Goal: Task Accomplishment & Management: Manage account settings

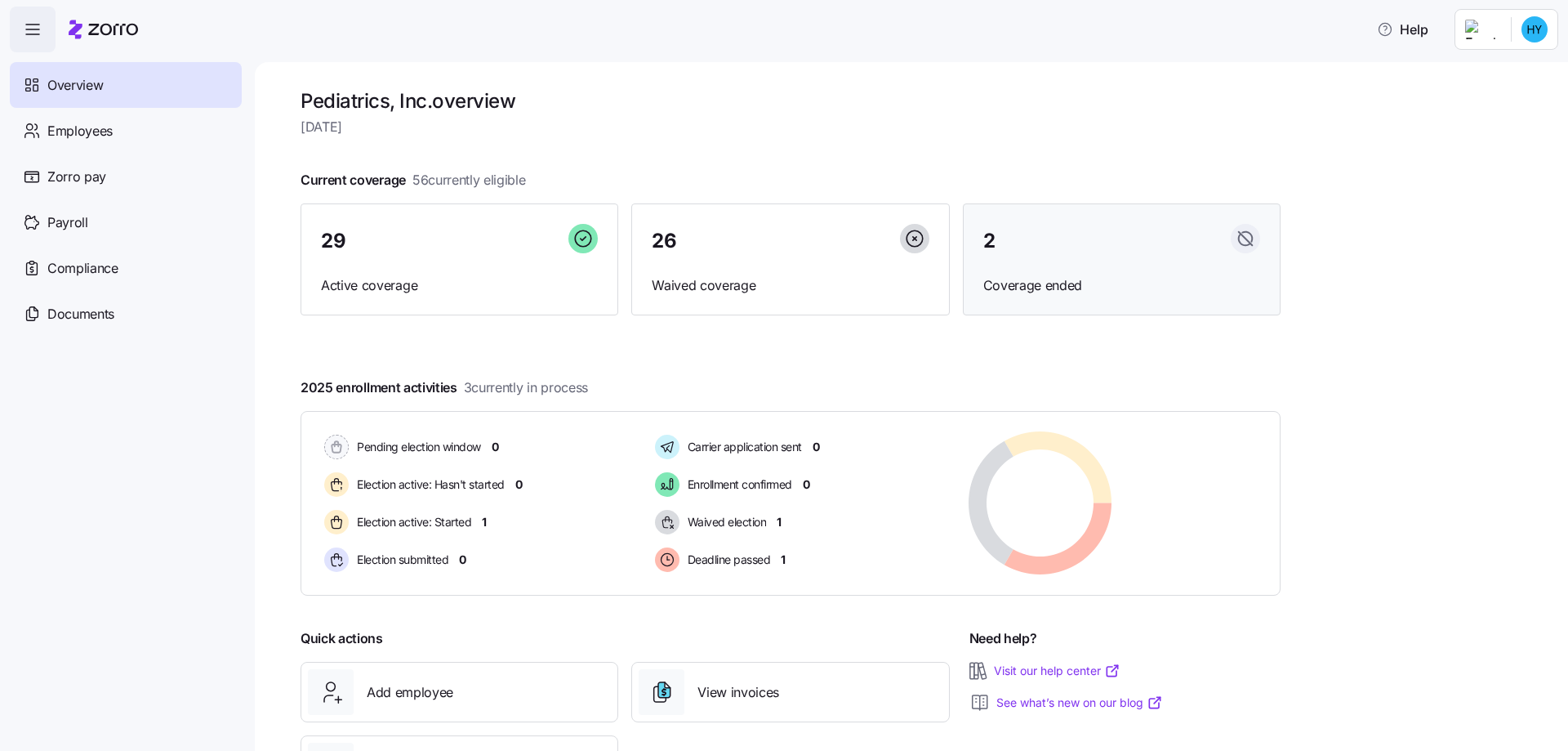
click at [1033, 283] on span "Coverage ended" at bounding box center [1121, 285] width 277 height 20
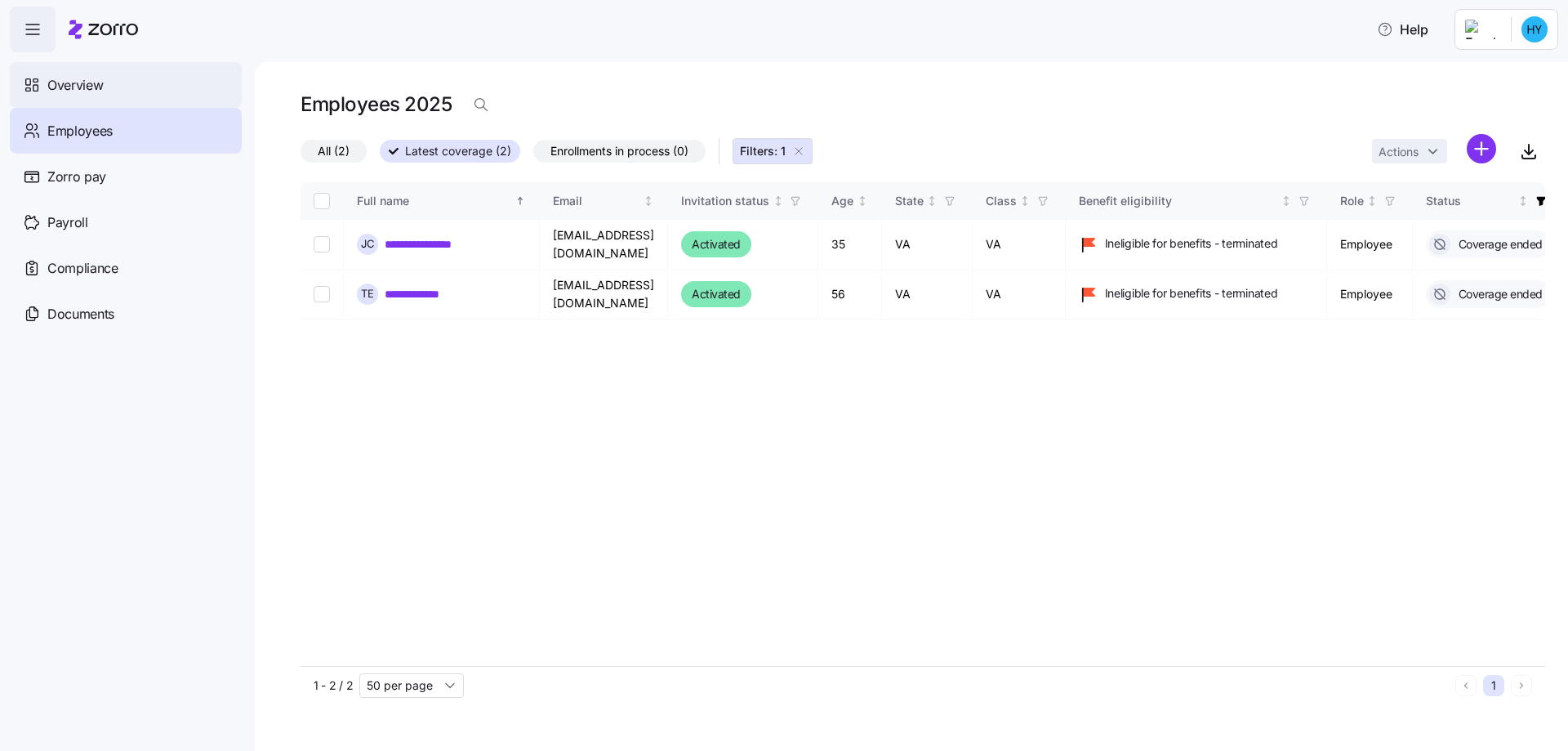
click at [79, 87] on span "Overview" at bounding box center [75, 85] width 56 height 20
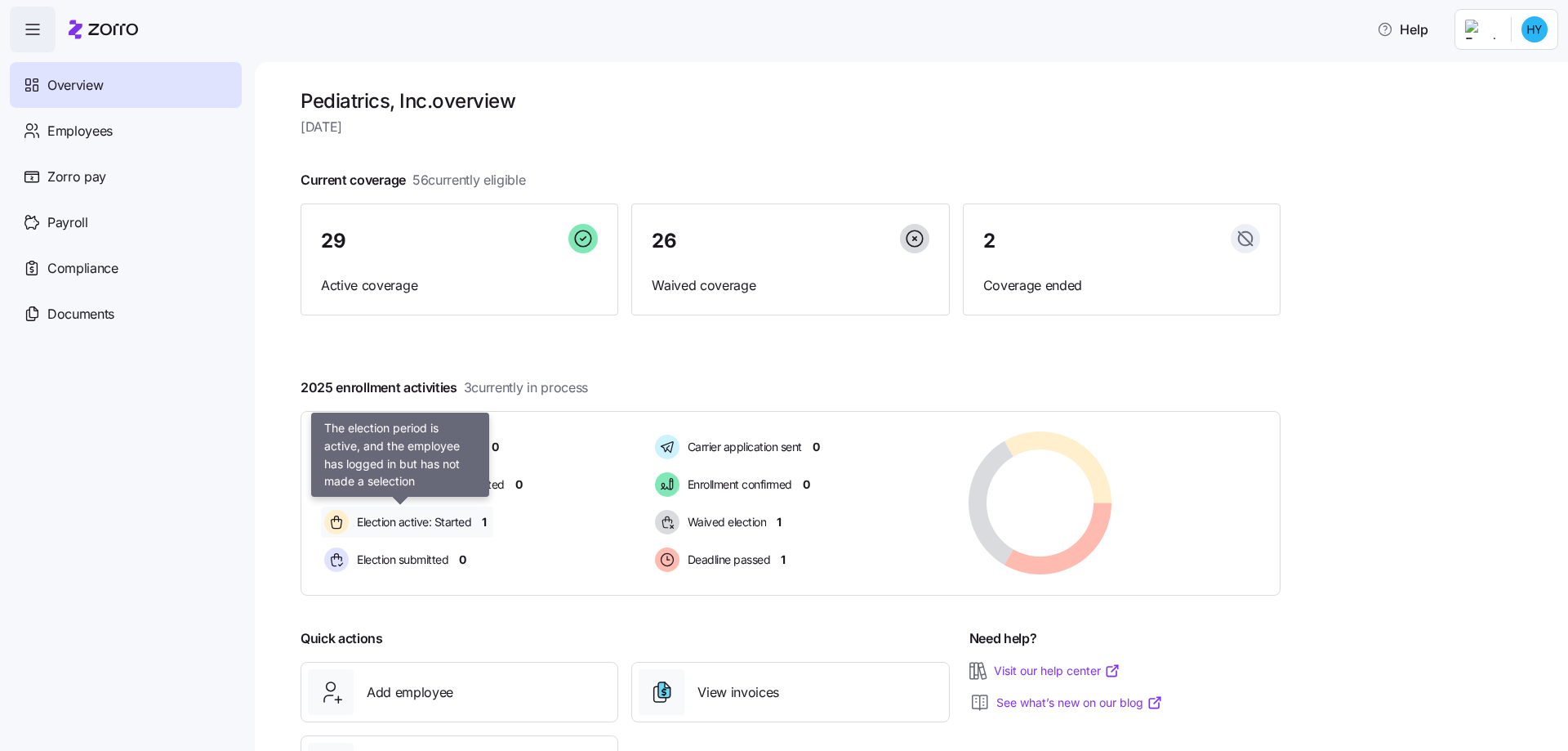
click at [450, 520] on span "Election active: Started" at bounding box center [411, 522] width 119 height 16
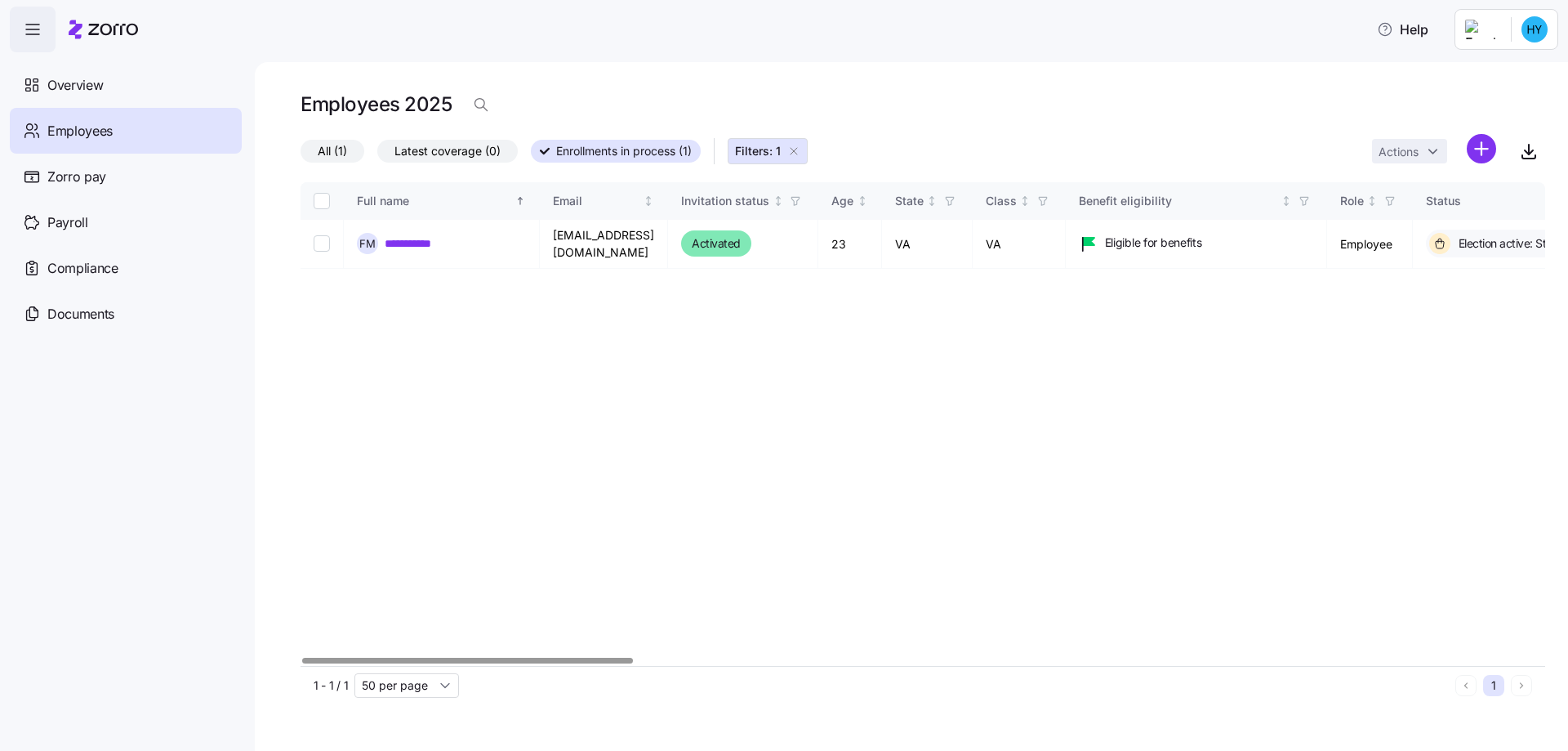
click at [378, 658] on div at bounding box center [467, 661] width 331 height 6
click at [96, 84] on span "Overview" at bounding box center [75, 85] width 56 height 20
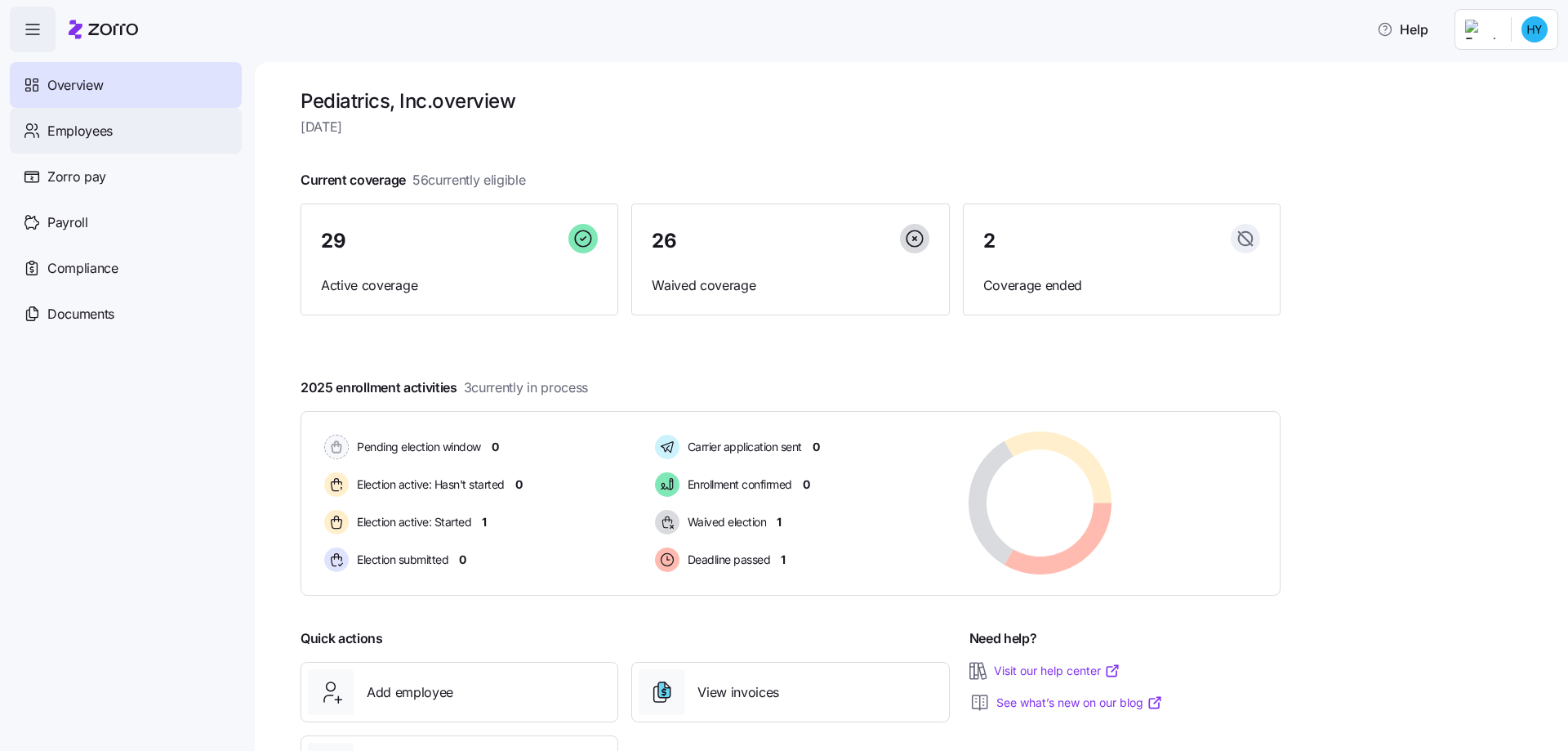
click at [77, 130] on span "Employees" at bounding box center [79, 131] width 65 height 20
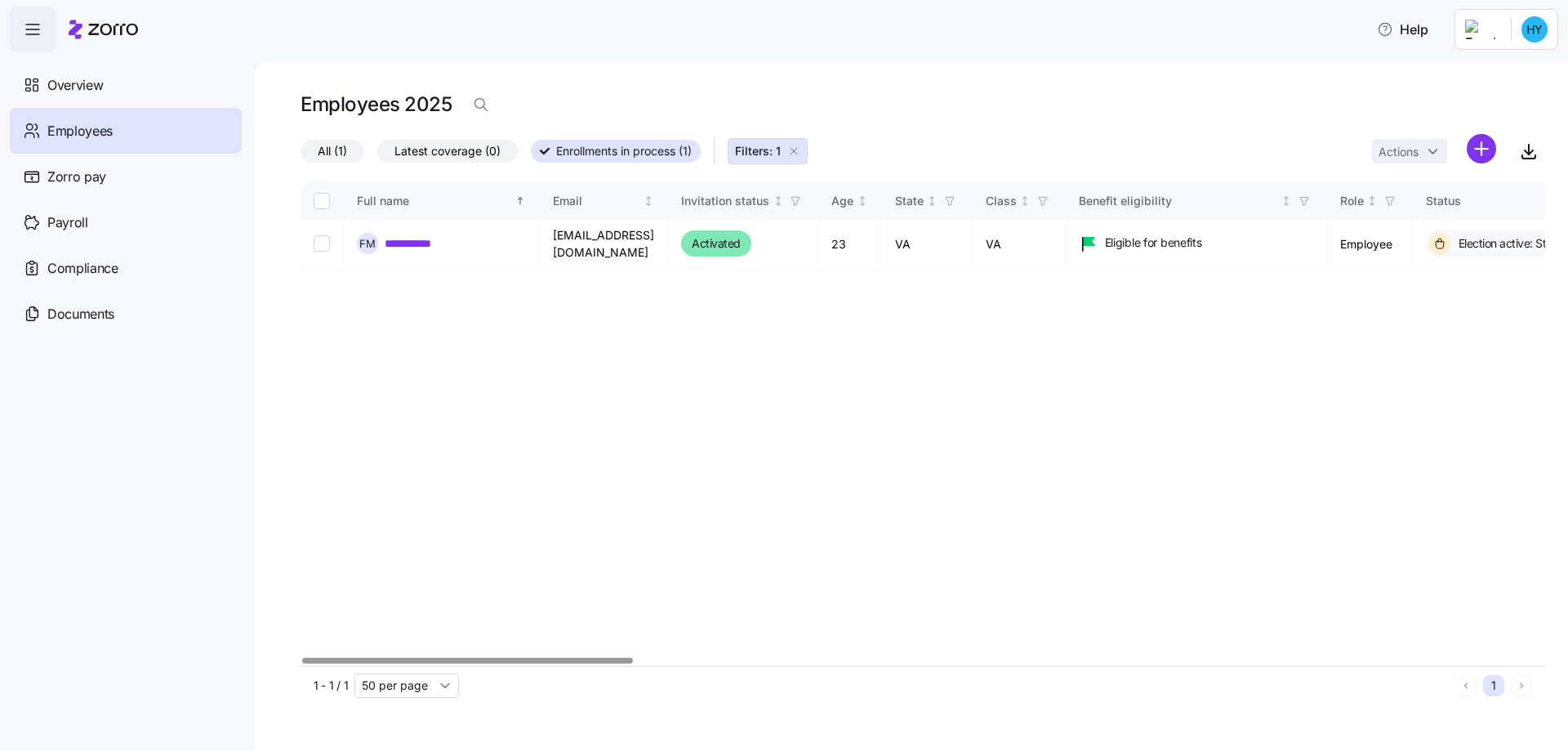
click at [339, 148] on span "All (1)" at bounding box center [332, 150] width 29 height 21
click at [301, 155] on input "All (1)" at bounding box center [301, 155] width 0 height 0
click at [697, 343] on div "**********" at bounding box center [923, 424] width 1245 height 484
click at [319, 244] on input "Select record 1" at bounding box center [322, 243] width 16 height 16
checkbox input "true"
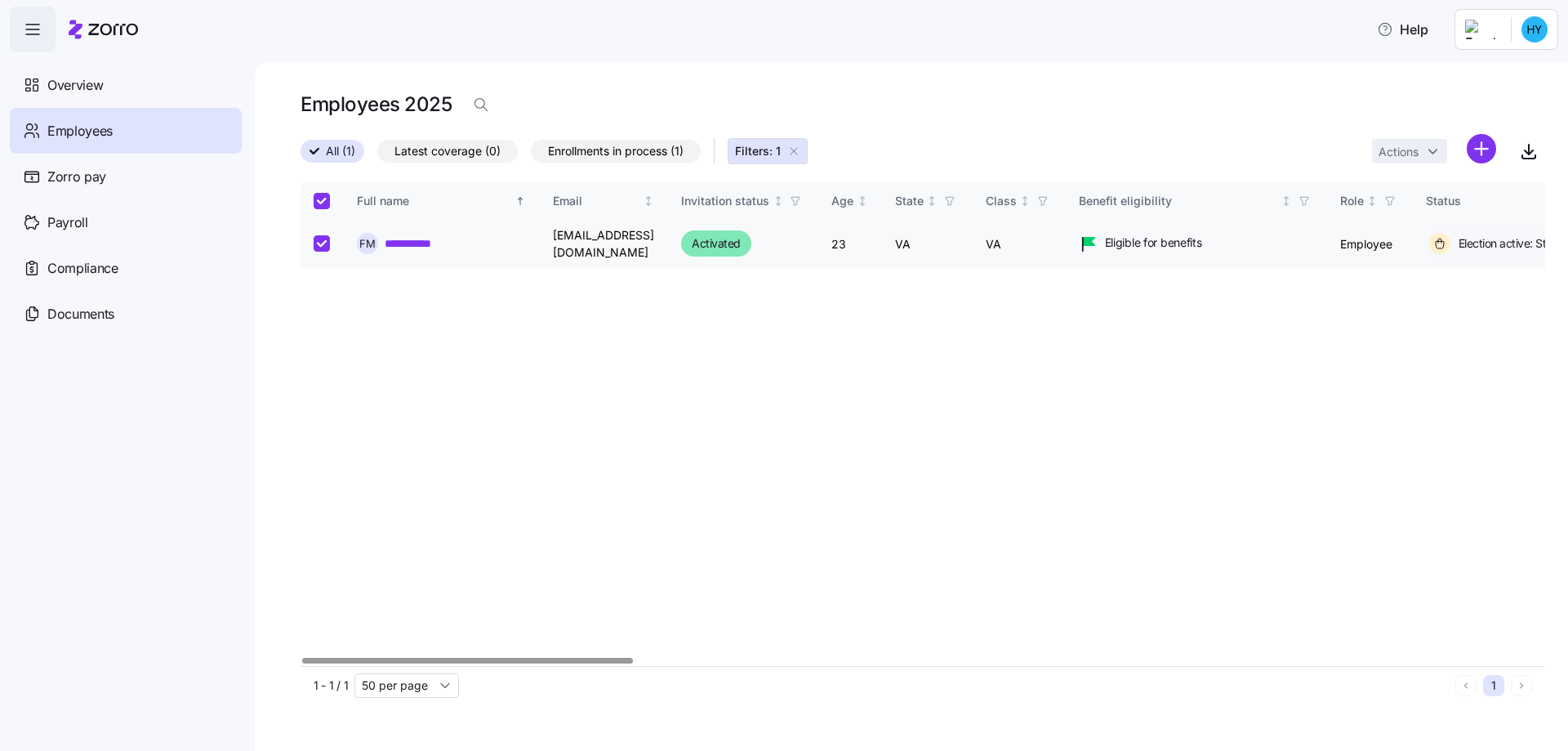
checkbox input "true"
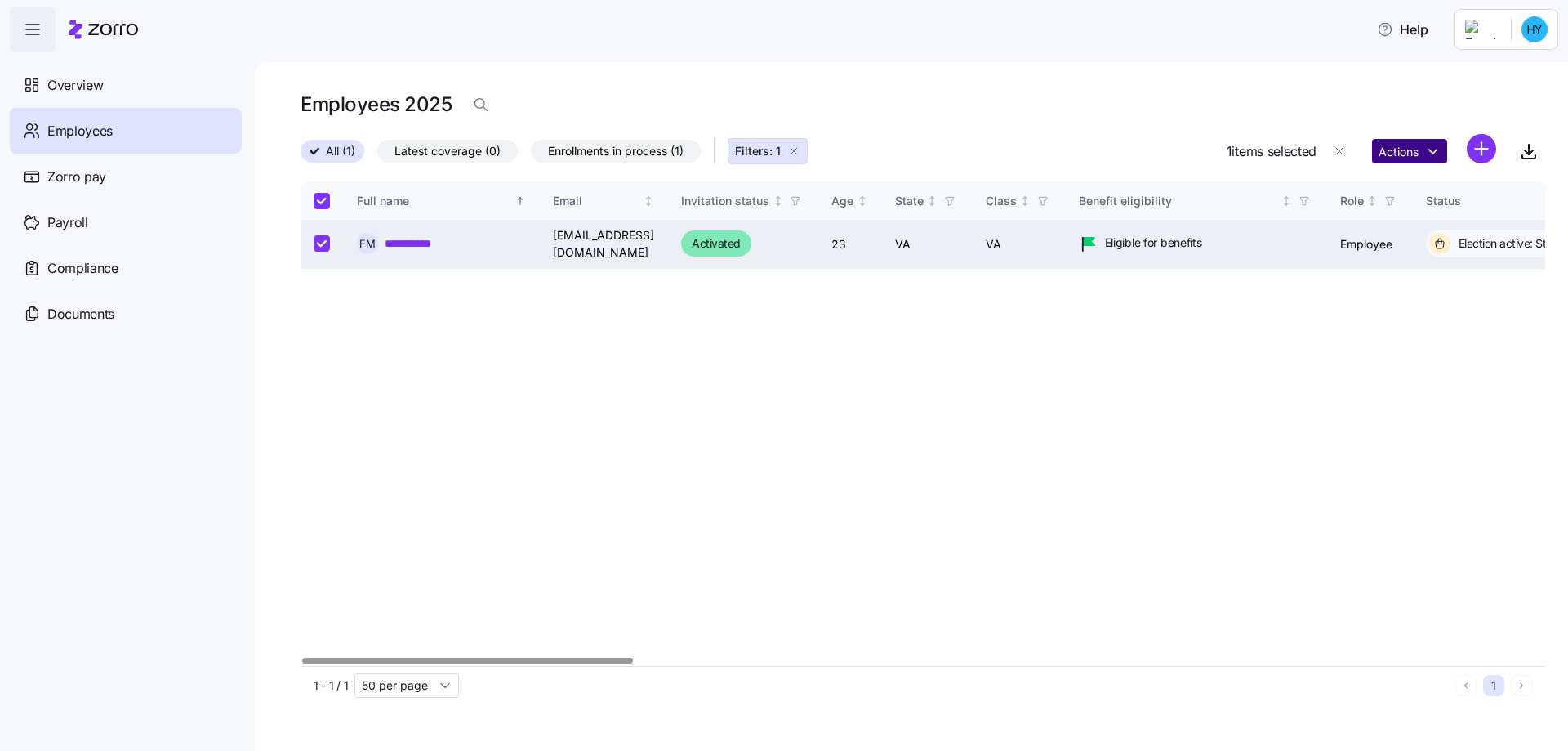
click at [1436, 145] on html "**********" at bounding box center [784, 370] width 1568 height 741
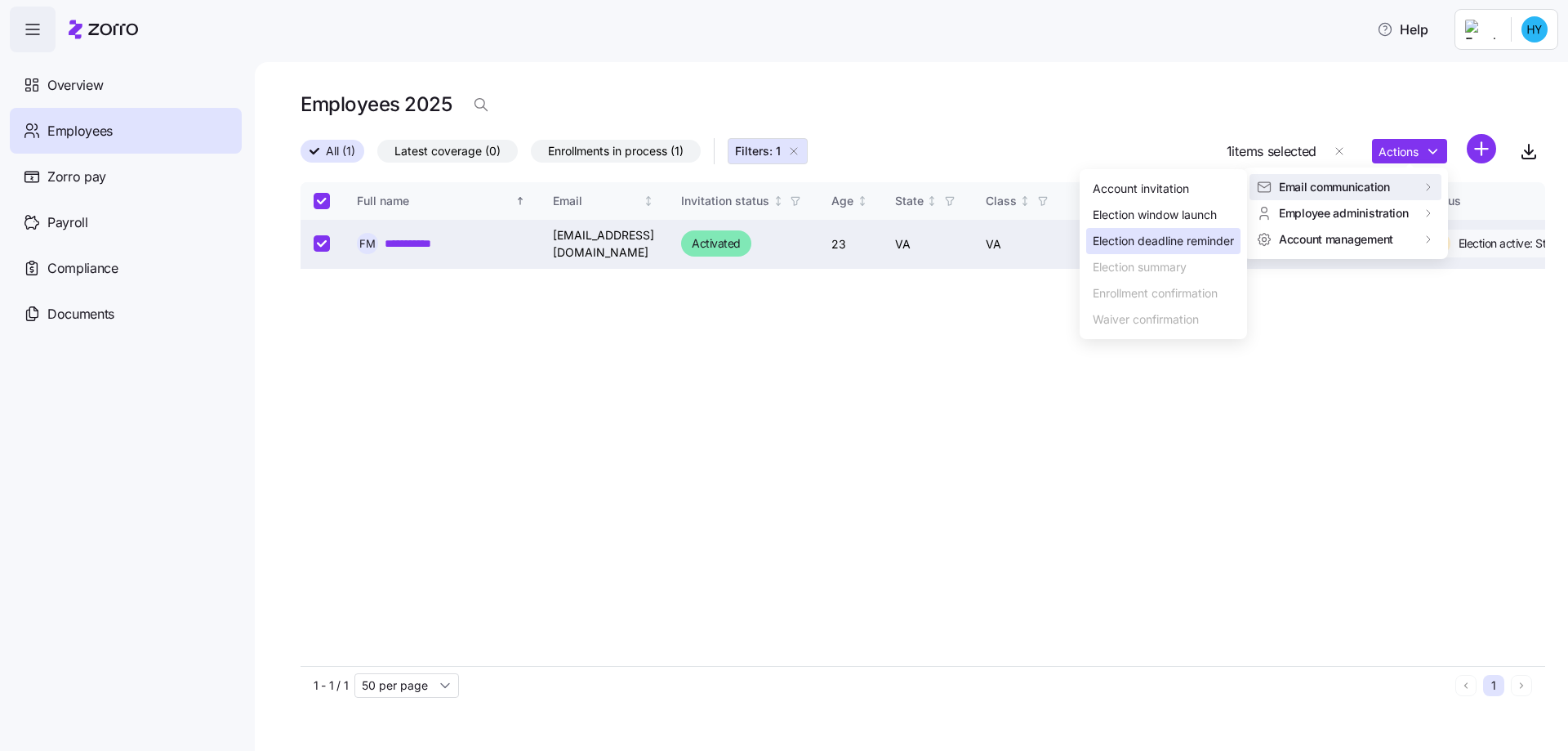
click at [1180, 242] on div "Election deadline reminder" at bounding box center [1163, 241] width 141 height 18
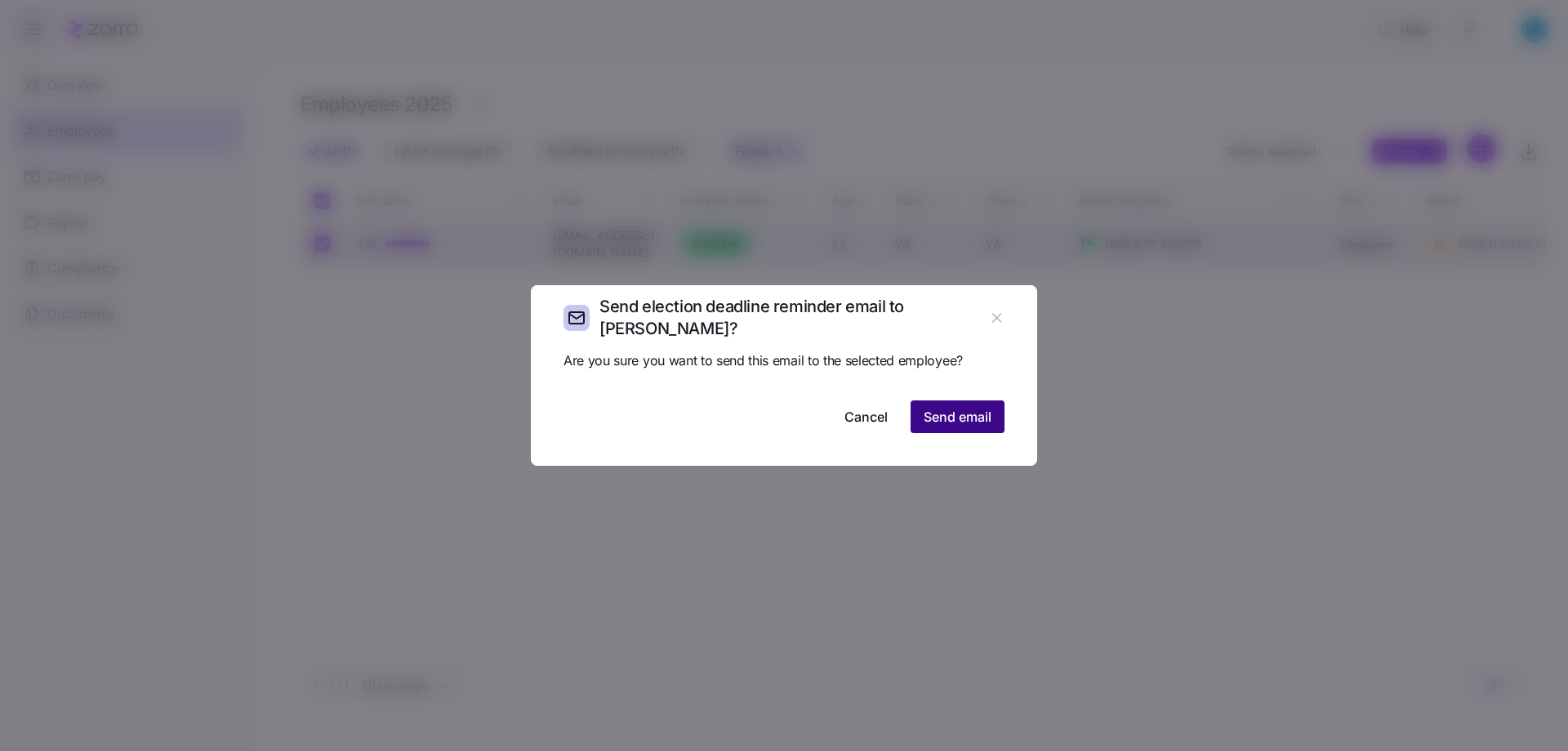
click at [965, 410] on span "Send email" at bounding box center [958, 417] width 68 height 20
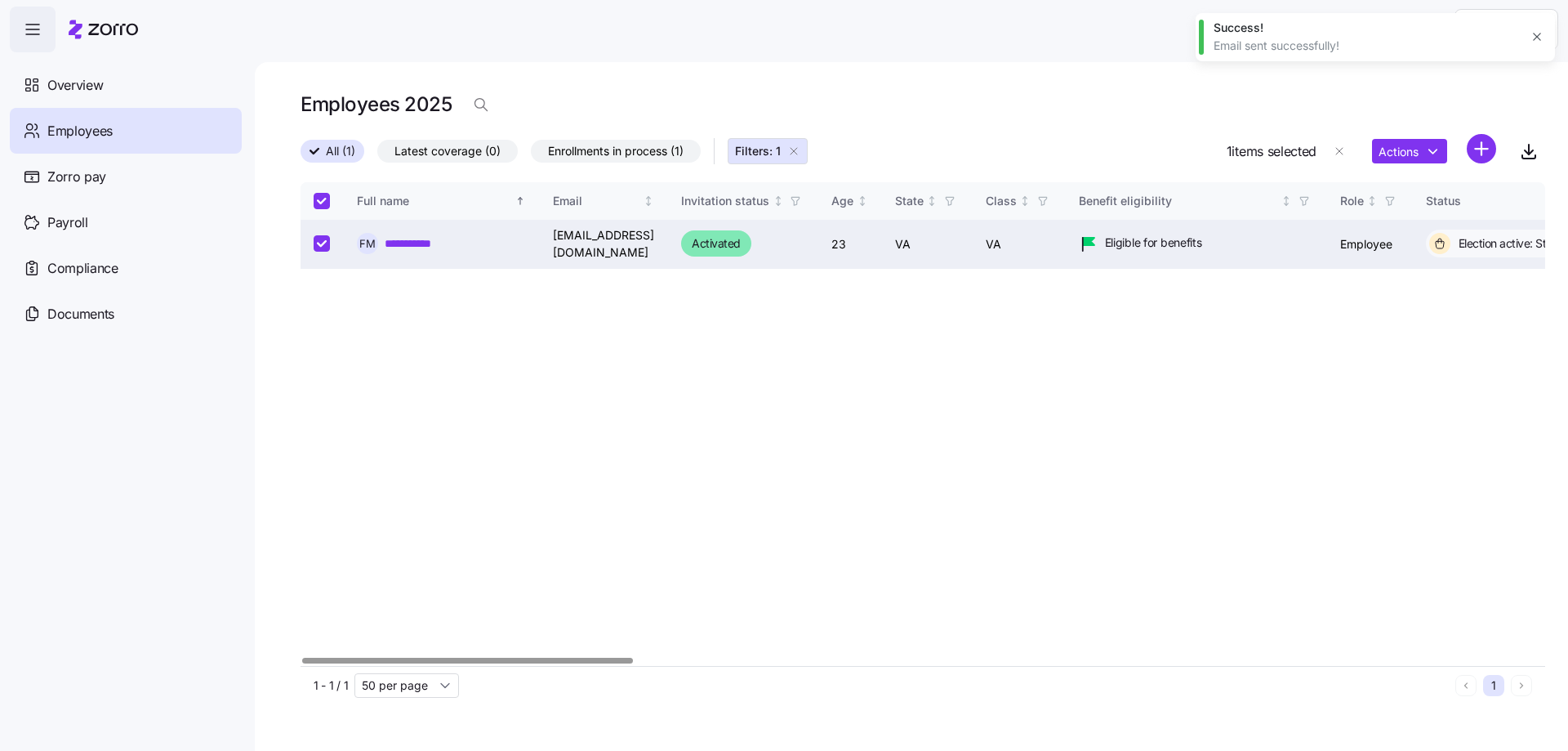
click at [466, 408] on div "**********" at bounding box center [923, 424] width 1245 height 484
click at [81, 90] on span "Overview" at bounding box center [75, 85] width 56 height 20
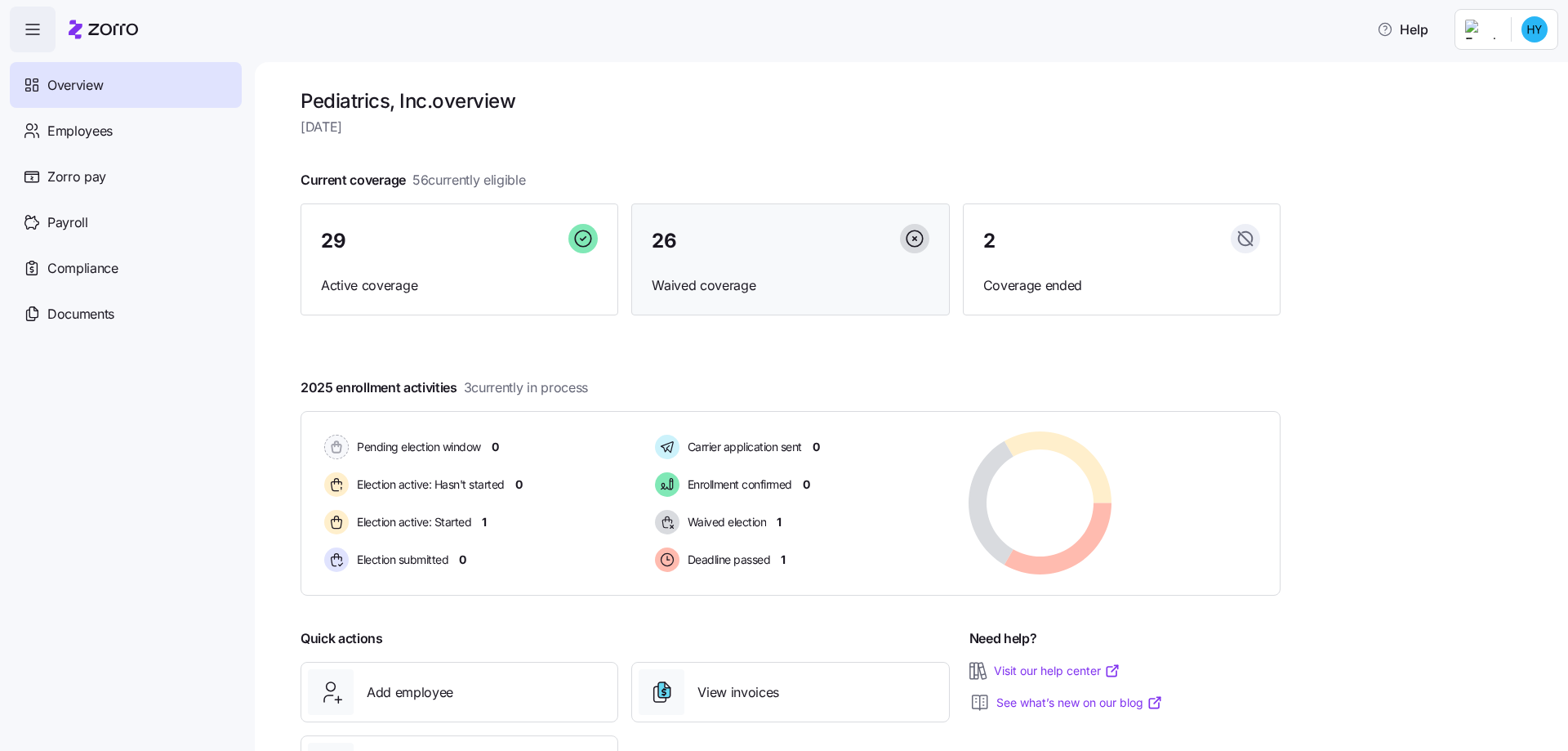
click at [681, 234] on div "26" at bounding box center [790, 241] width 277 height 35
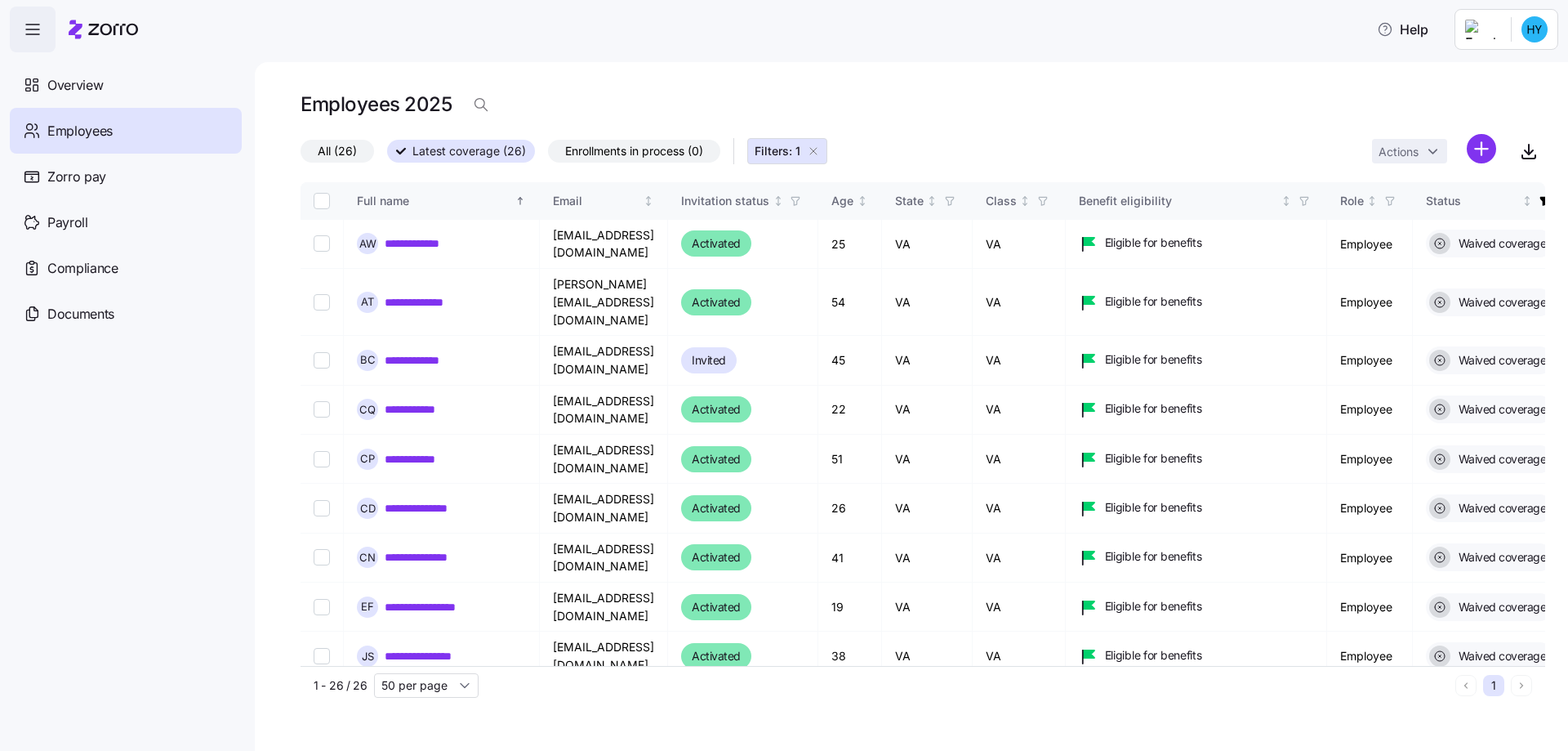
click at [338, 147] on span "All (26)" at bounding box center [337, 150] width 39 height 21
click at [301, 155] on input "All (26)" at bounding box center [301, 155] width 0 height 0
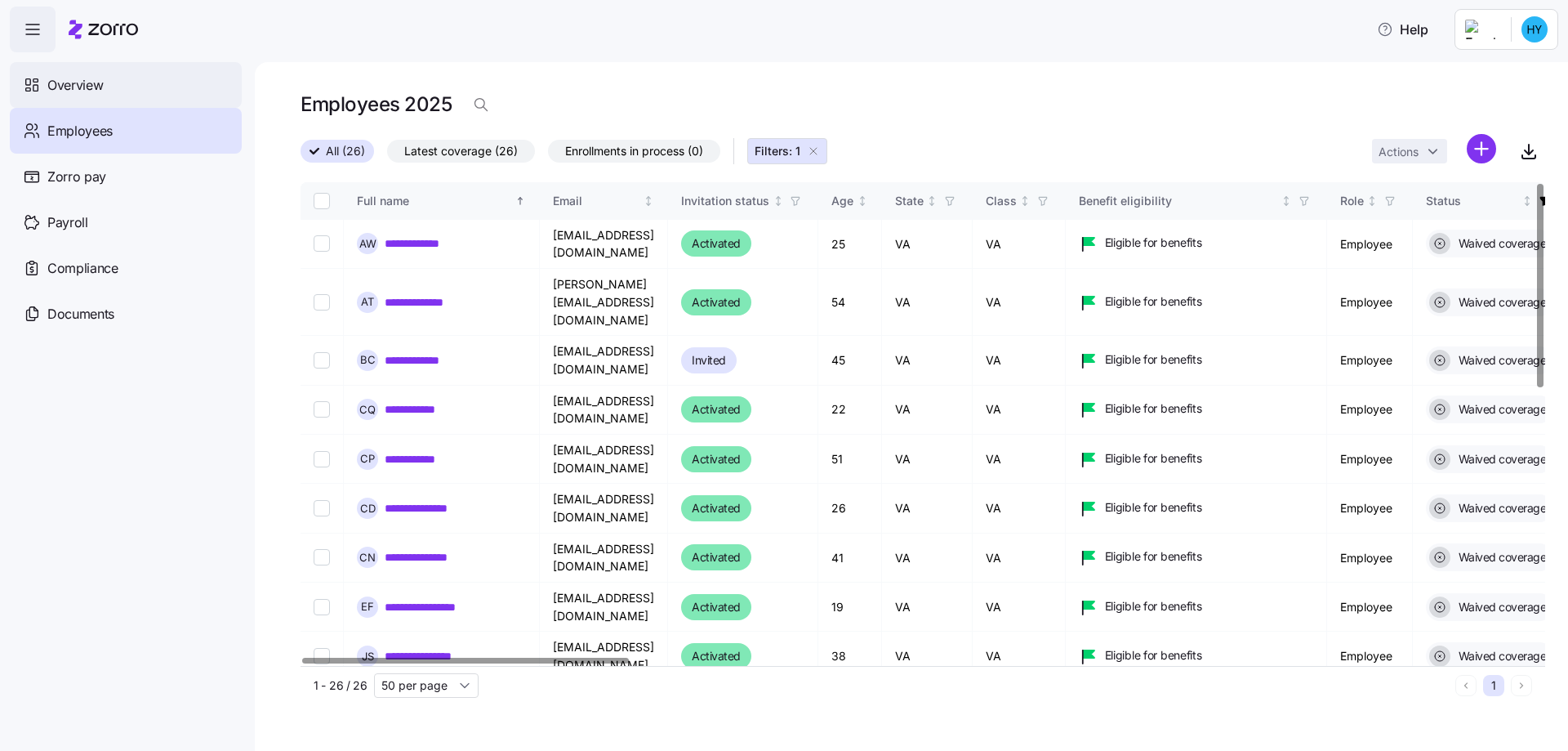
click at [80, 87] on span "Overview" at bounding box center [75, 85] width 56 height 20
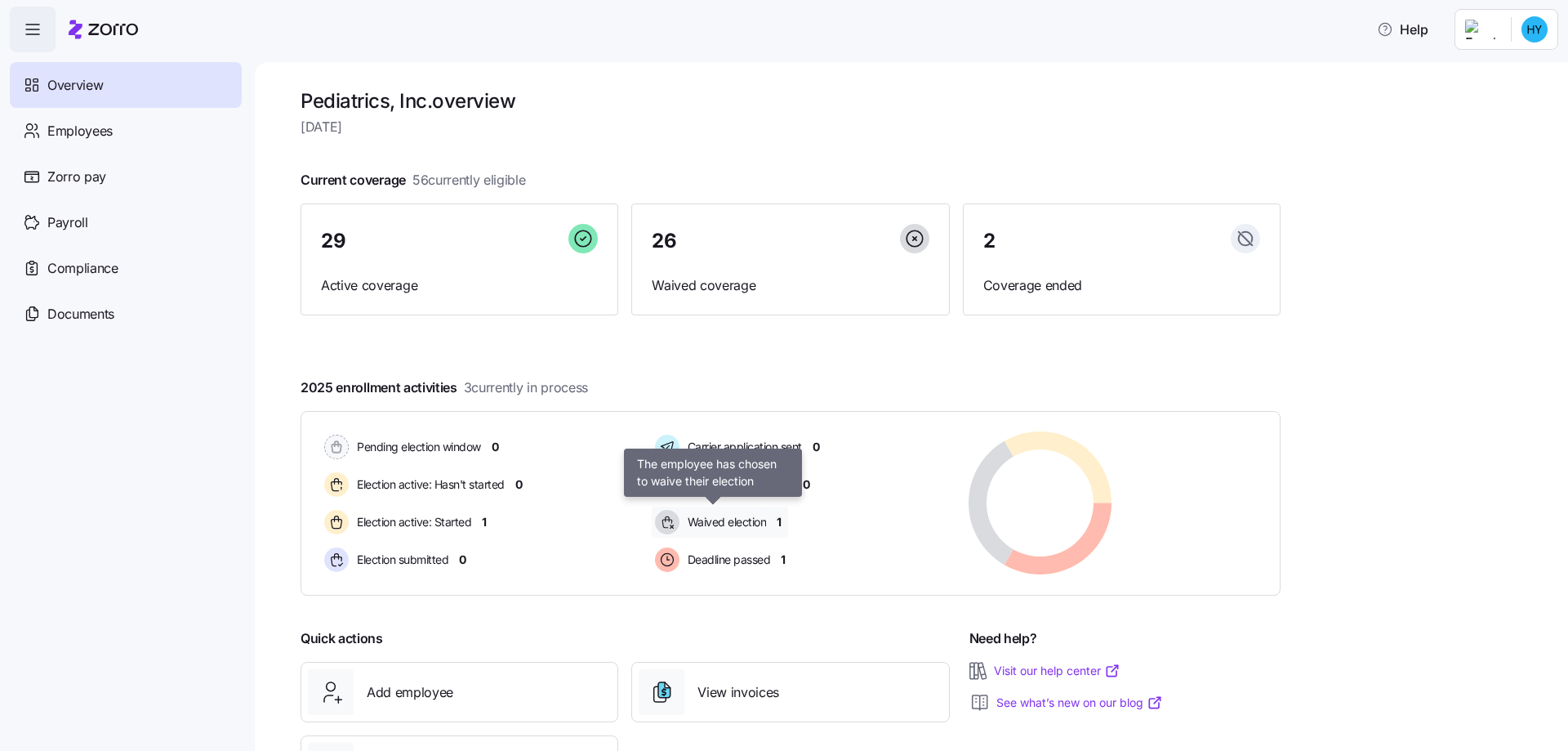
click at [719, 528] on span "Waived election" at bounding box center [725, 522] width 84 height 16
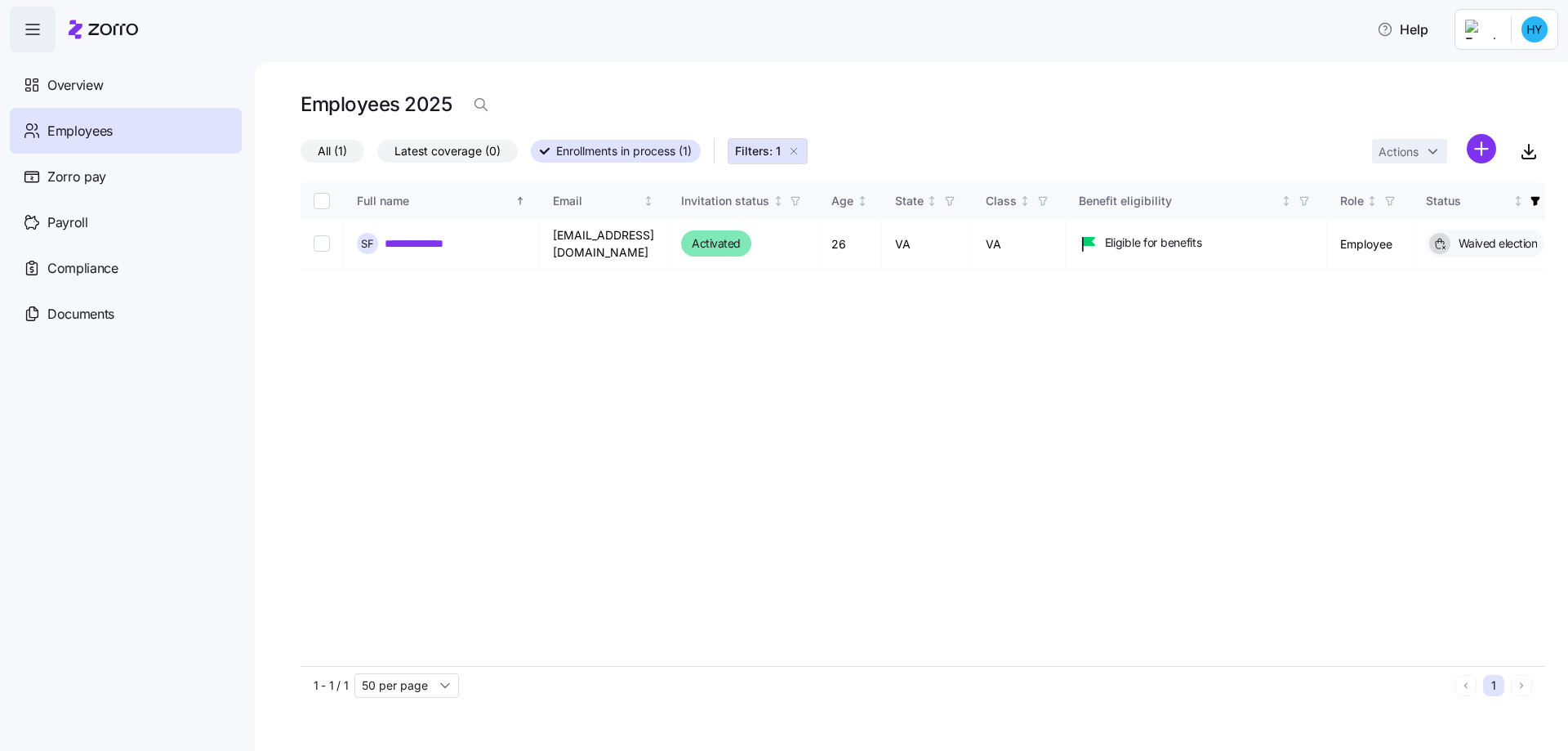
click at [115, 129] on div "Employees" at bounding box center [126, 131] width 232 height 46
click at [127, 140] on div "Employees" at bounding box center [126, 131] width 232 height 46
click at [85, 68] on div "Overview" at bounding box center [126, 85] width 232 height 46
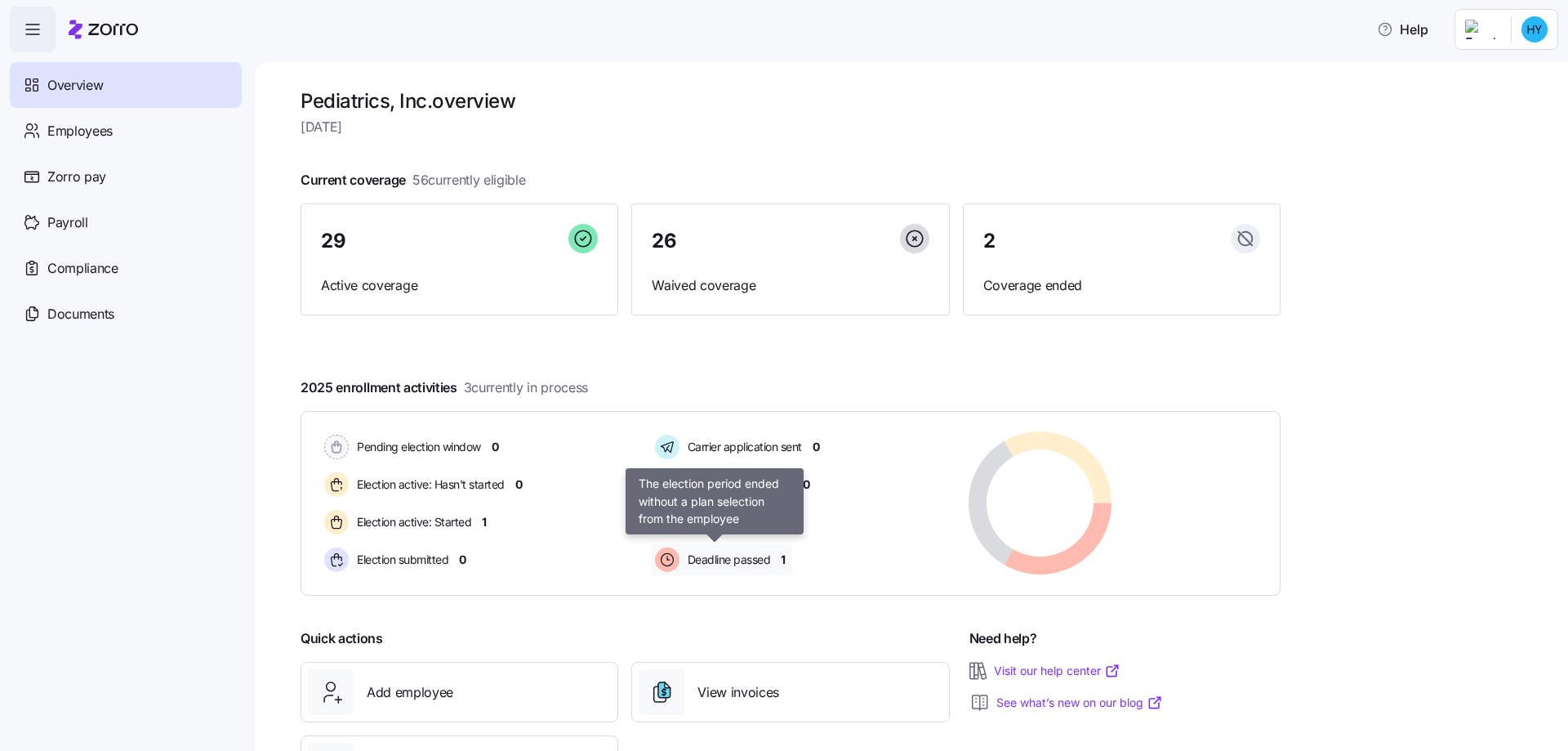
click at [732, 554] on span "Deadline passed" at bounding box center [727, 559] width 88 height 16
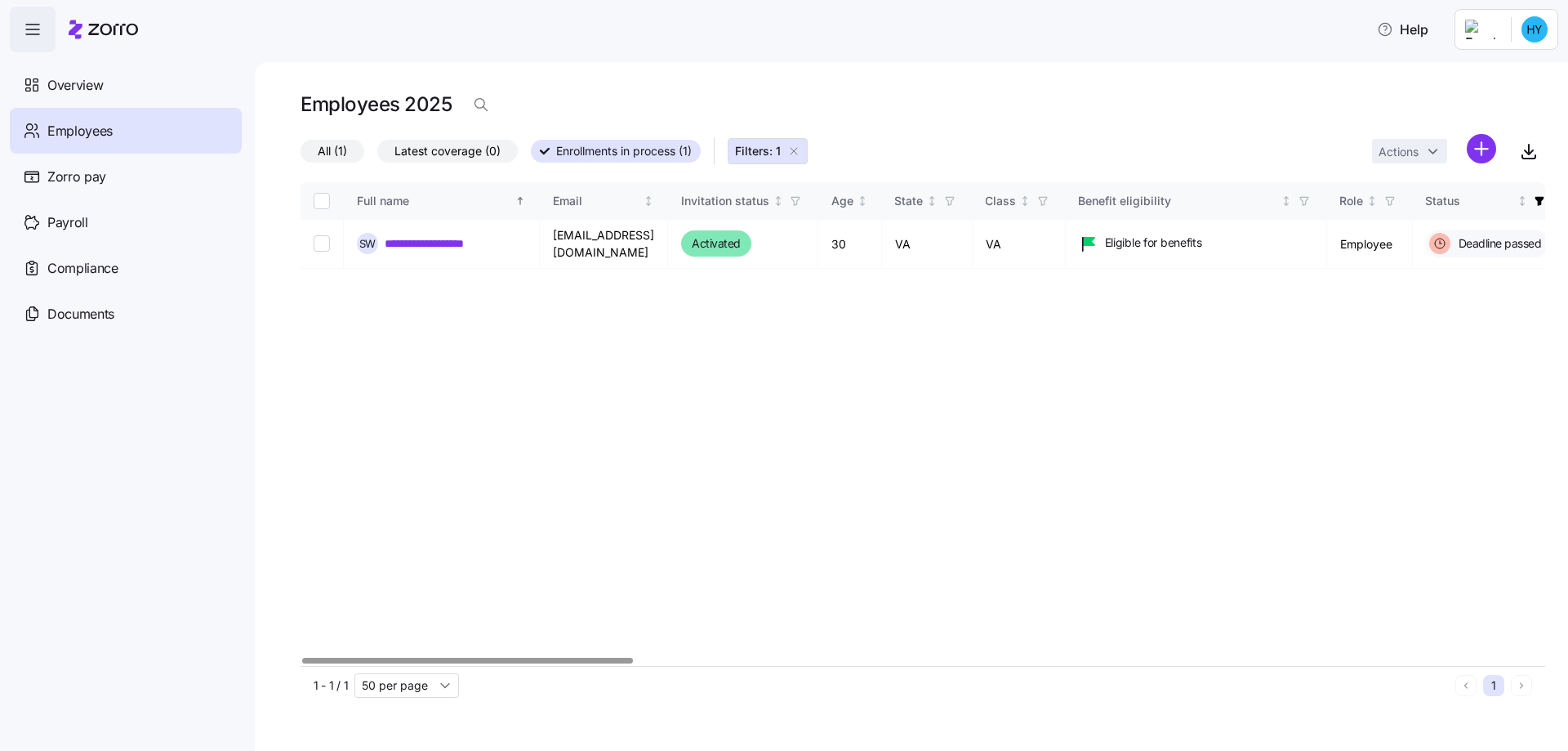
click at [471, 658] on div at bounding box center [467, 661] width 331 height 6
click at [120, 73] on div "Overview" at bounding box center [126, 85] width 232 height 46
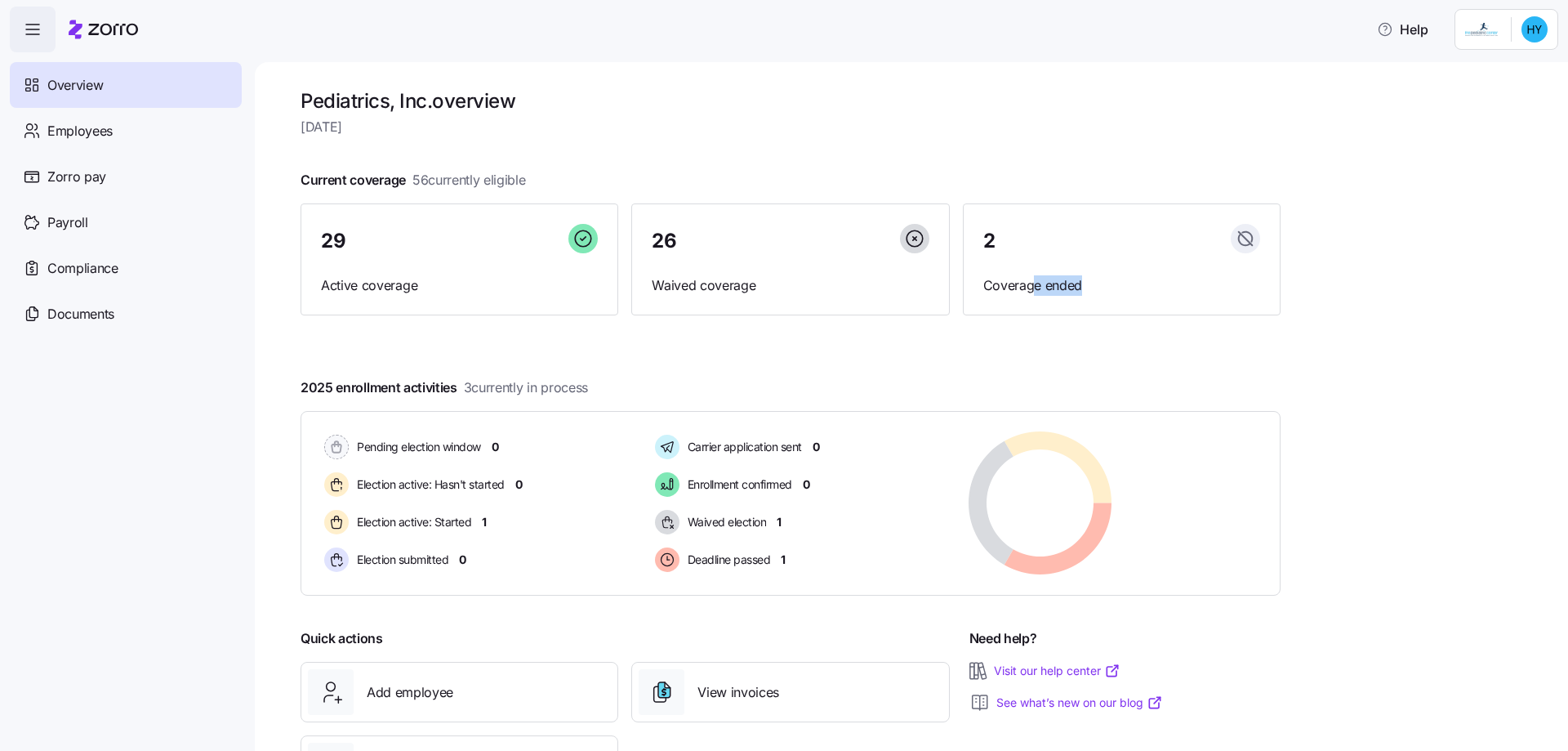
drag, startPoint x: 1035, startPoint y: 284, endPoint x: 996, endPoint y: 334, distance: 63.4
click at [996, 334] on div "Pediatrics, Inc. overview [DATE] Current coverage 56 currently eligible 29 Acti…" at bounding box center [791, 451] width 980 height 727
click at [736, 518] on span "Waived election" at bounding box center [725, 522] width 84 height 16
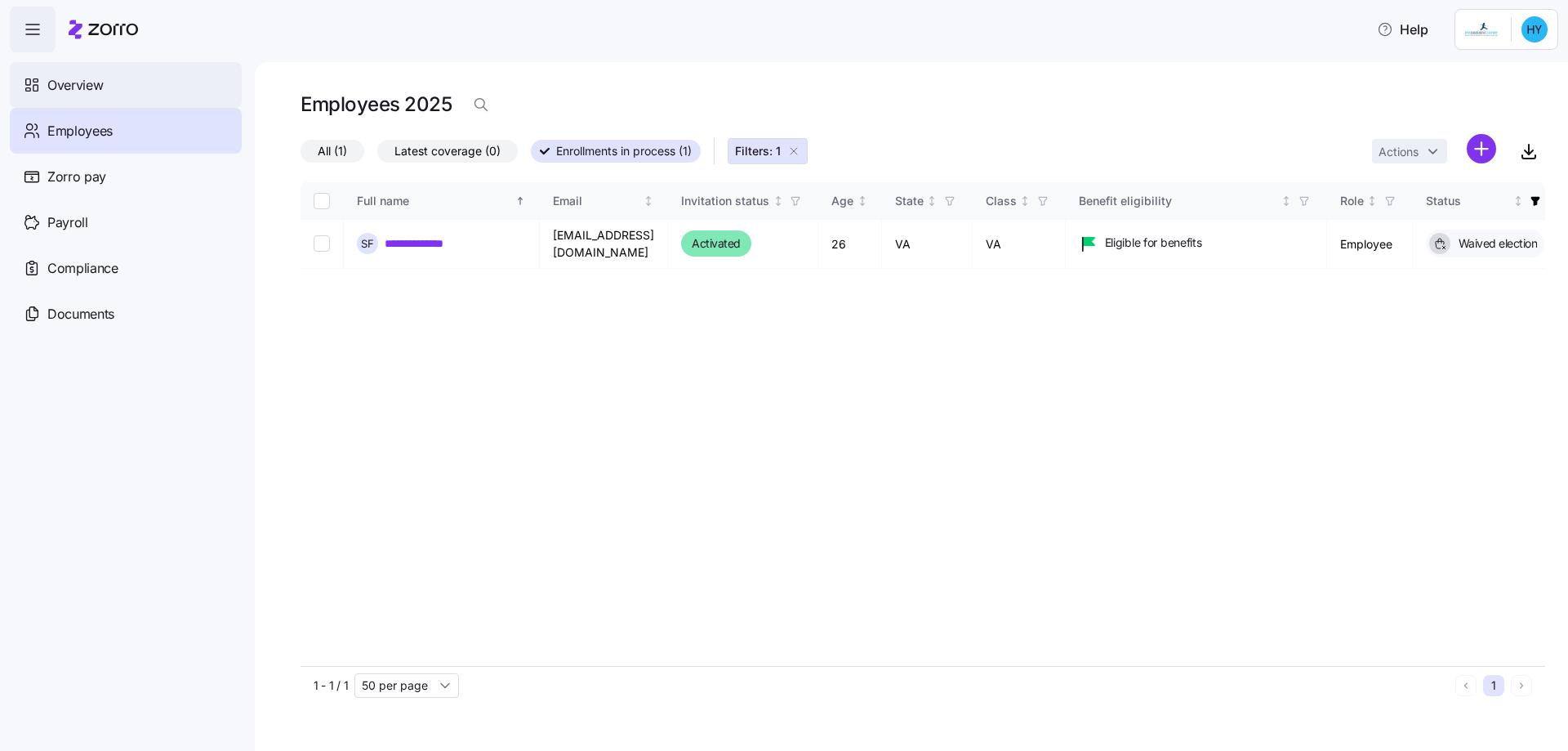
click at [93, 78] on span "Overview" at bounding box center [75, 85] width 56 height 20
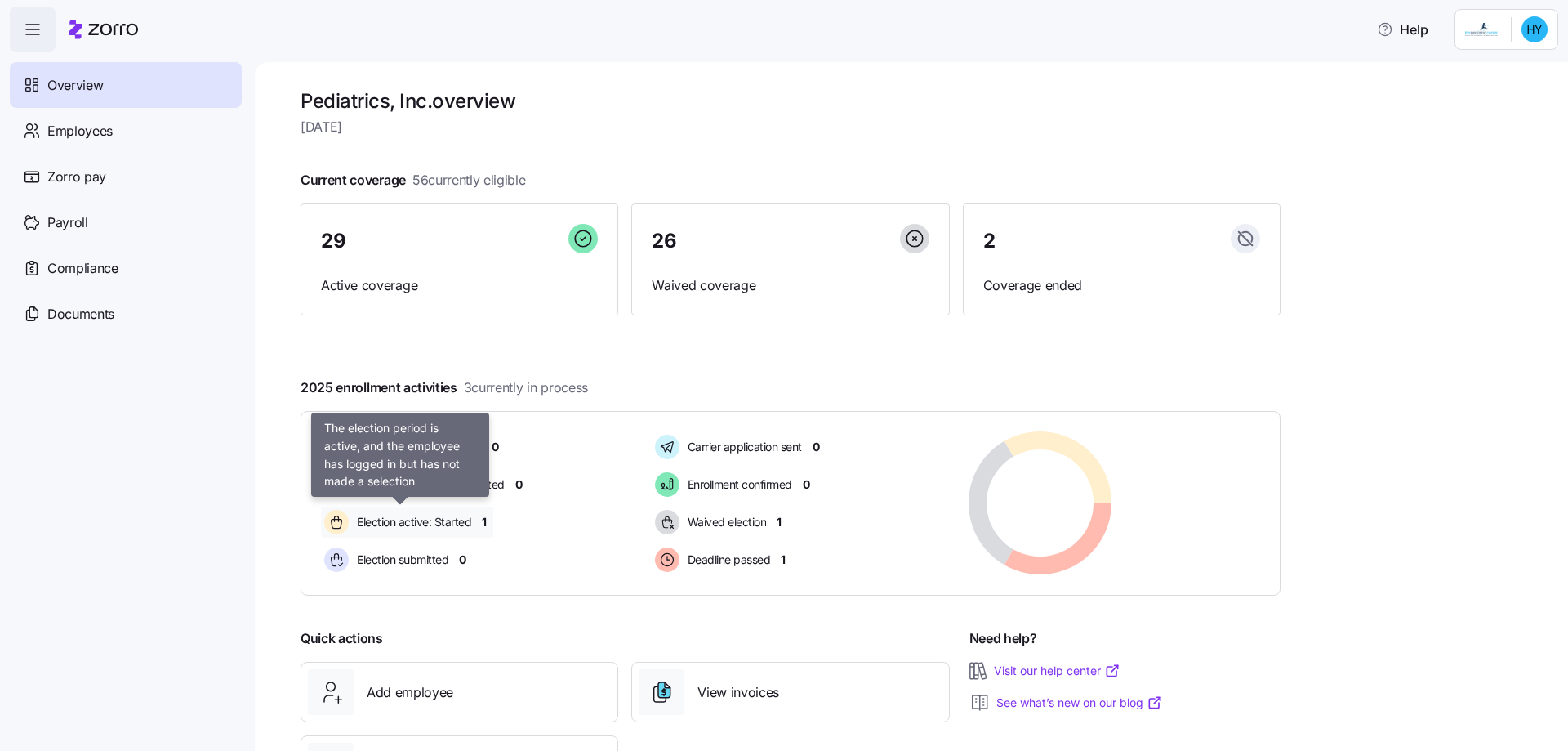
click at [434, 529] on span "Election active: Started" at bounding box center [411, 522] width 119 height 16
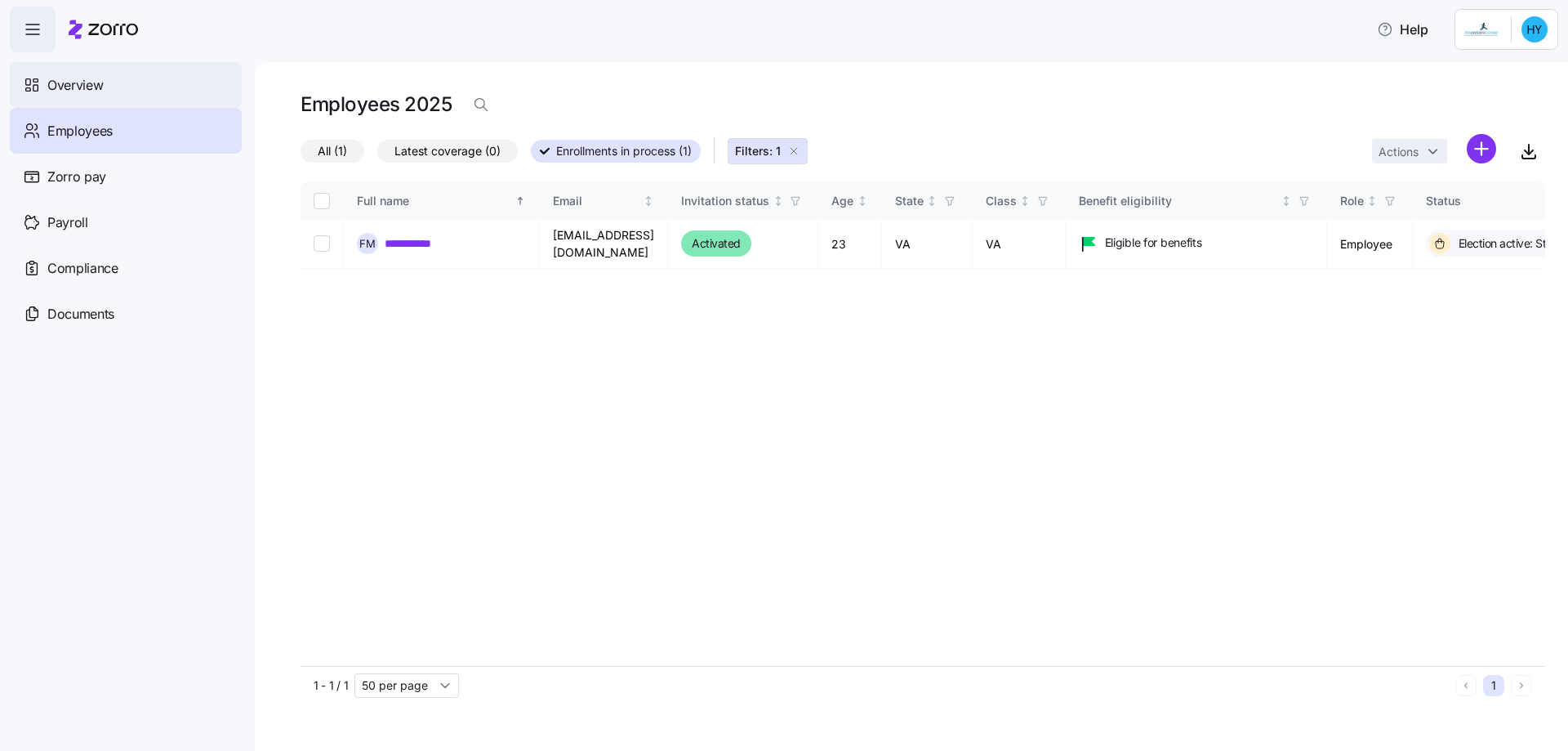
click at [61, 78] on span "Overview" at bounding box center [75, 85] width 56 height 20
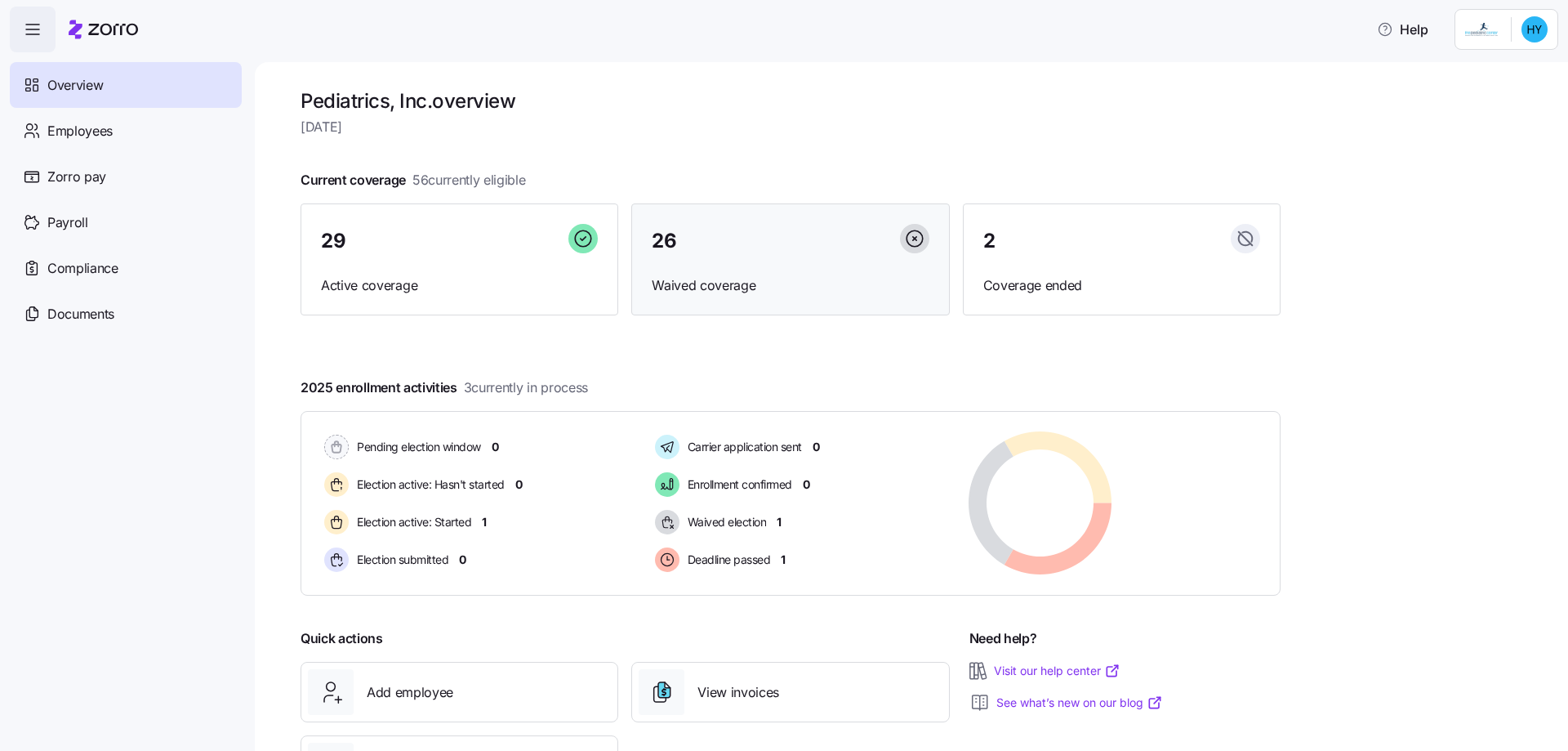
click at [684, 230] on div "26" at bounding box center [790, 241] width 277 height 35
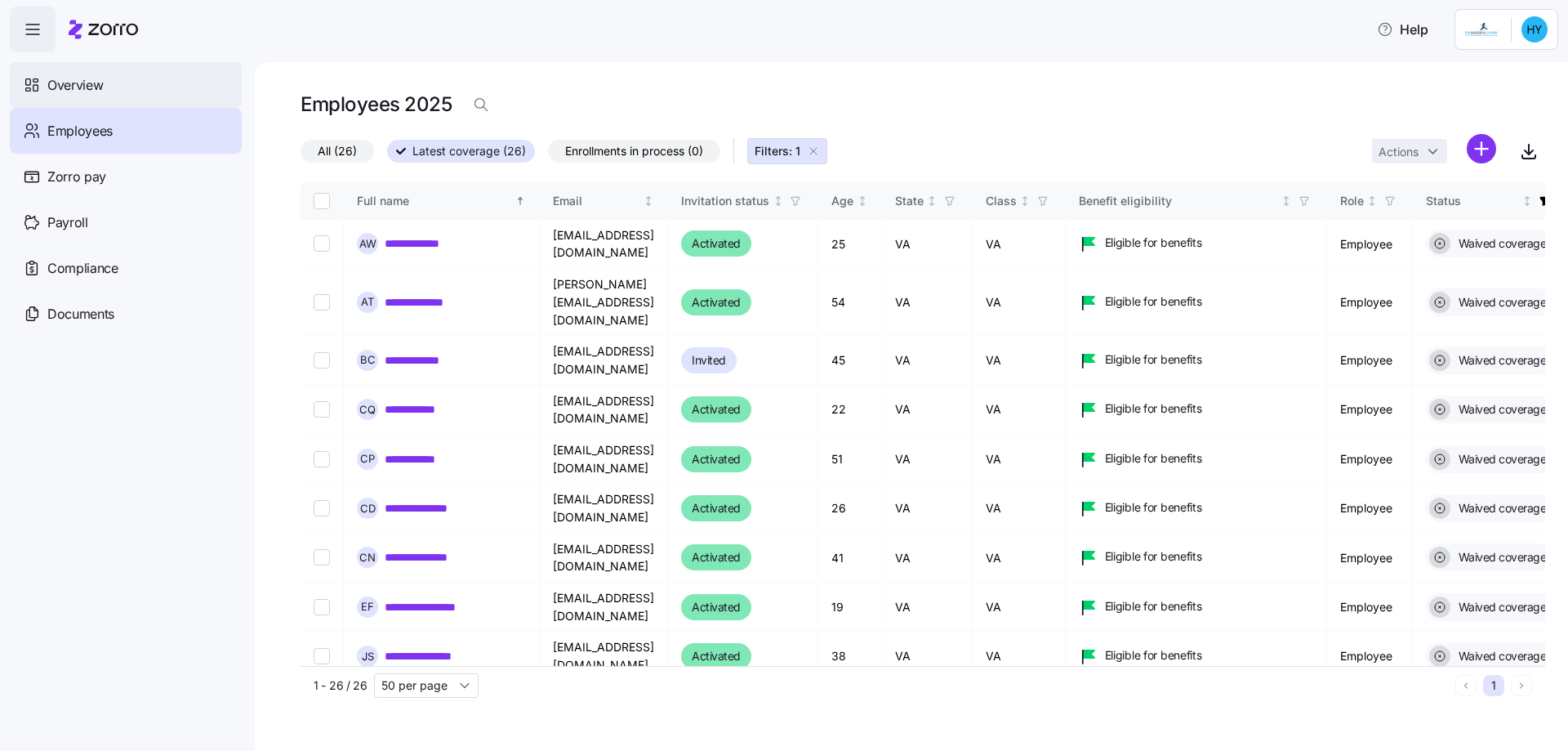
click at [74, 81] on span "Overview" at bounding box center [75, 85] width 56 height 20
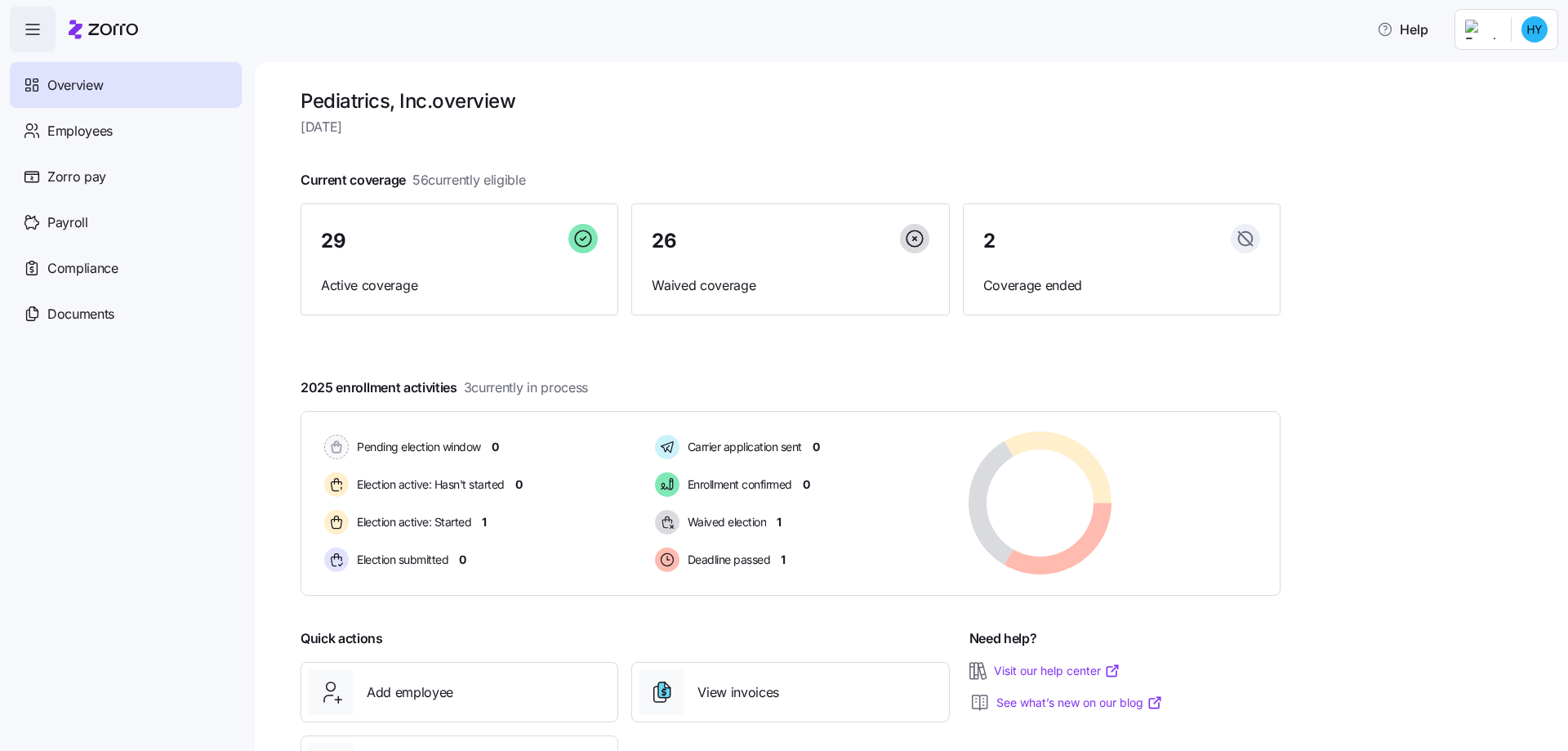
click at [22, 30] on span "button" at bounding box center [33, 29] width 44 height 44
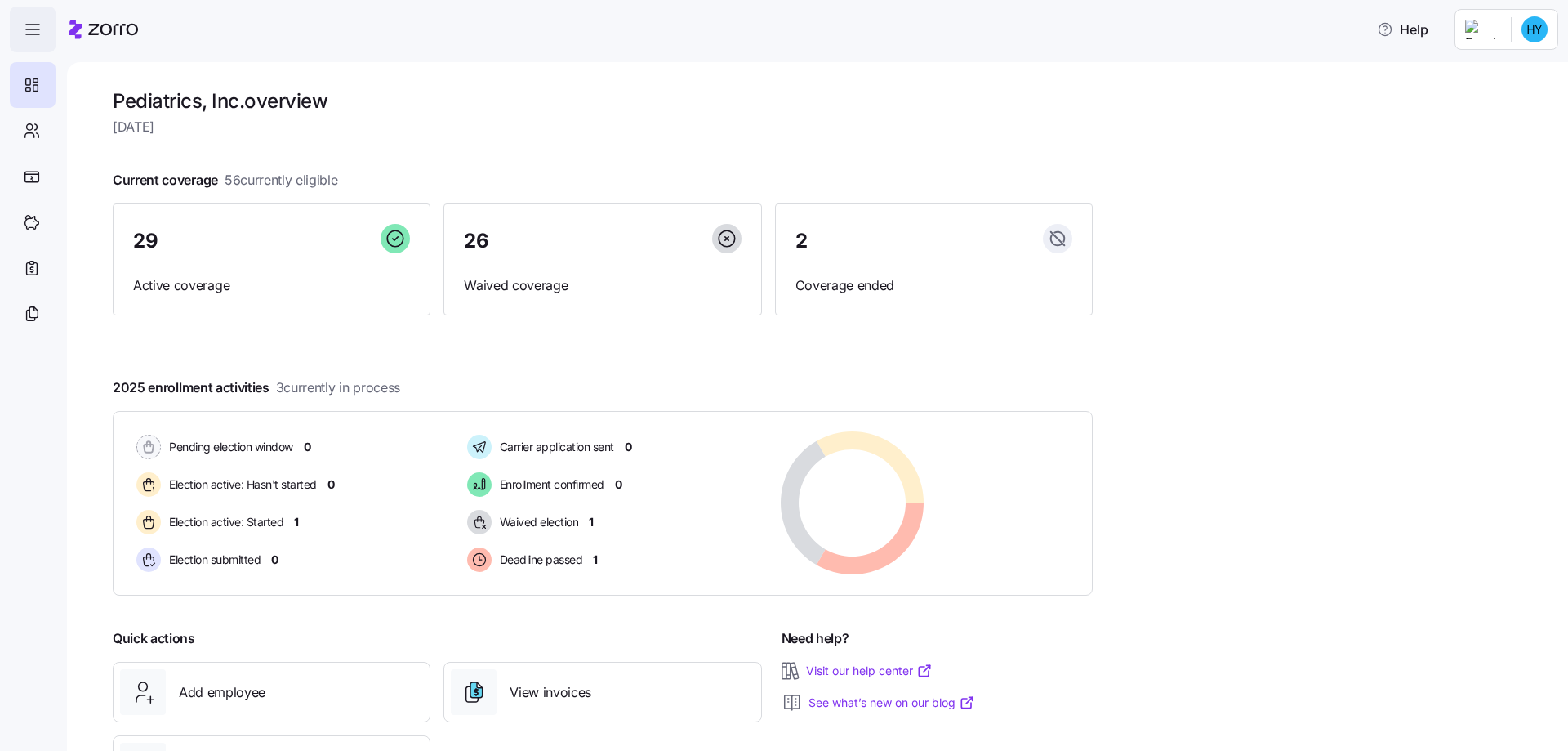
click at [28, 19] on span "button" at bounding box center [33, 29] width 44 height 44
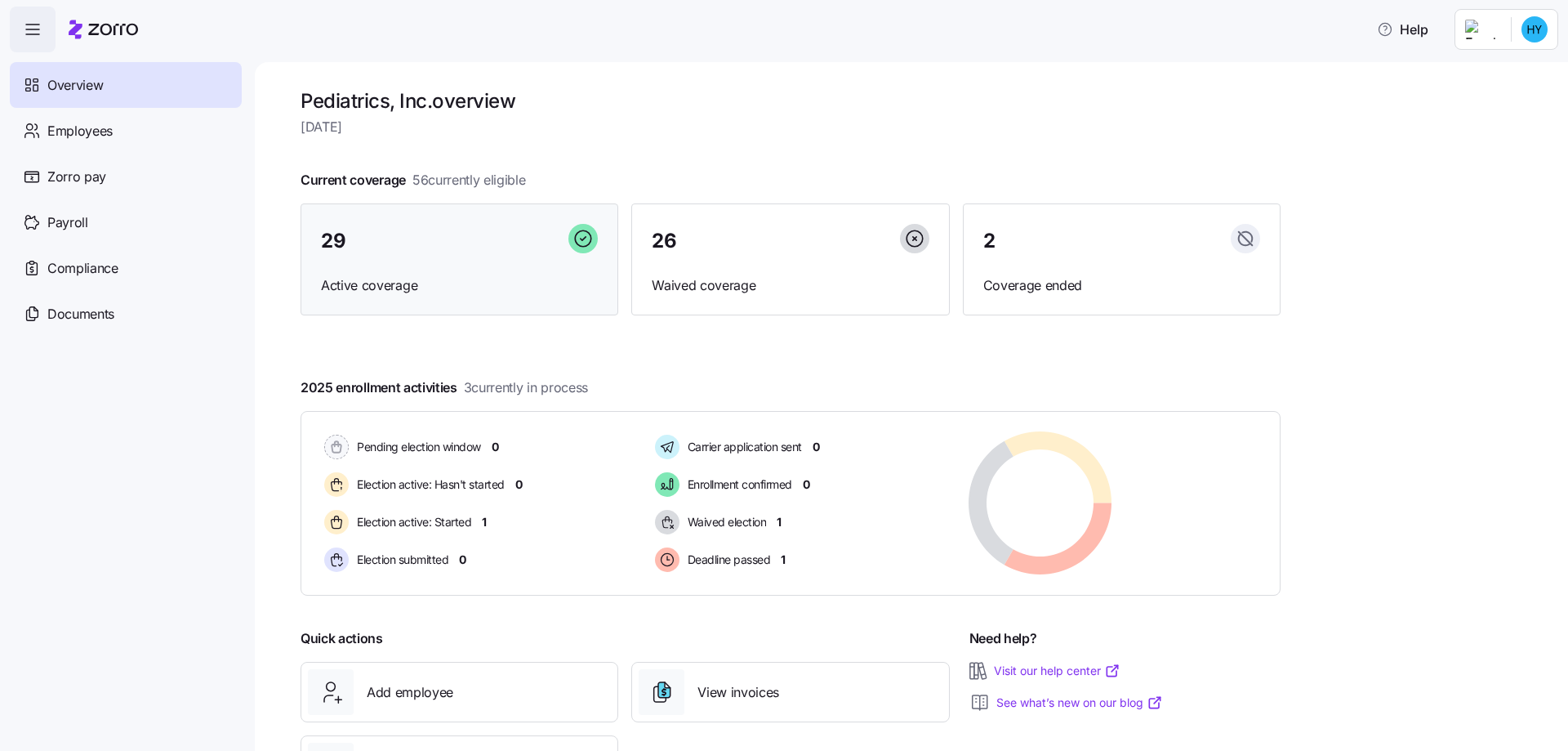
click at [466, 274] on div "29 Active coverage" at bounding box center [460, 259] width 318 height 113
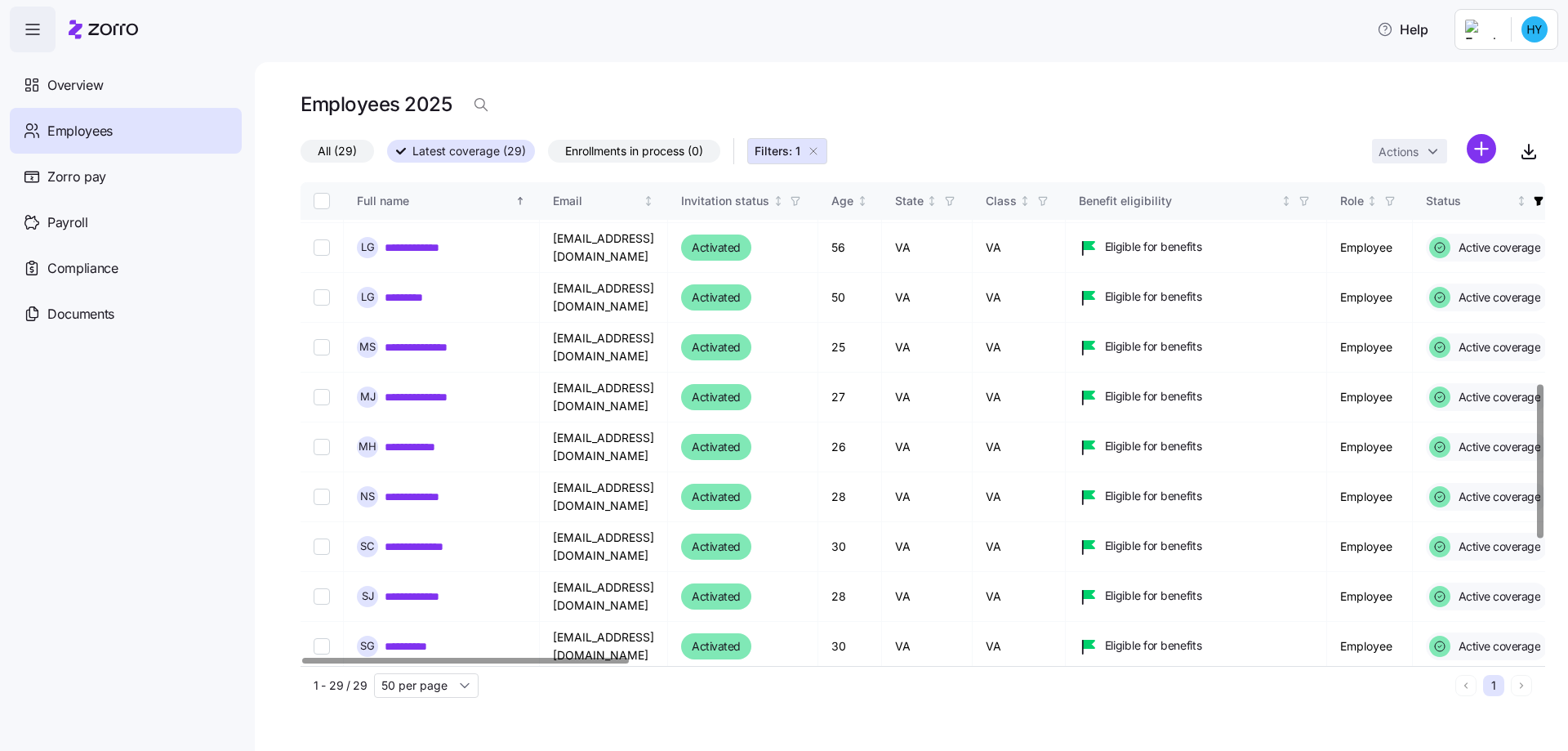
scroll to position [653, 0]
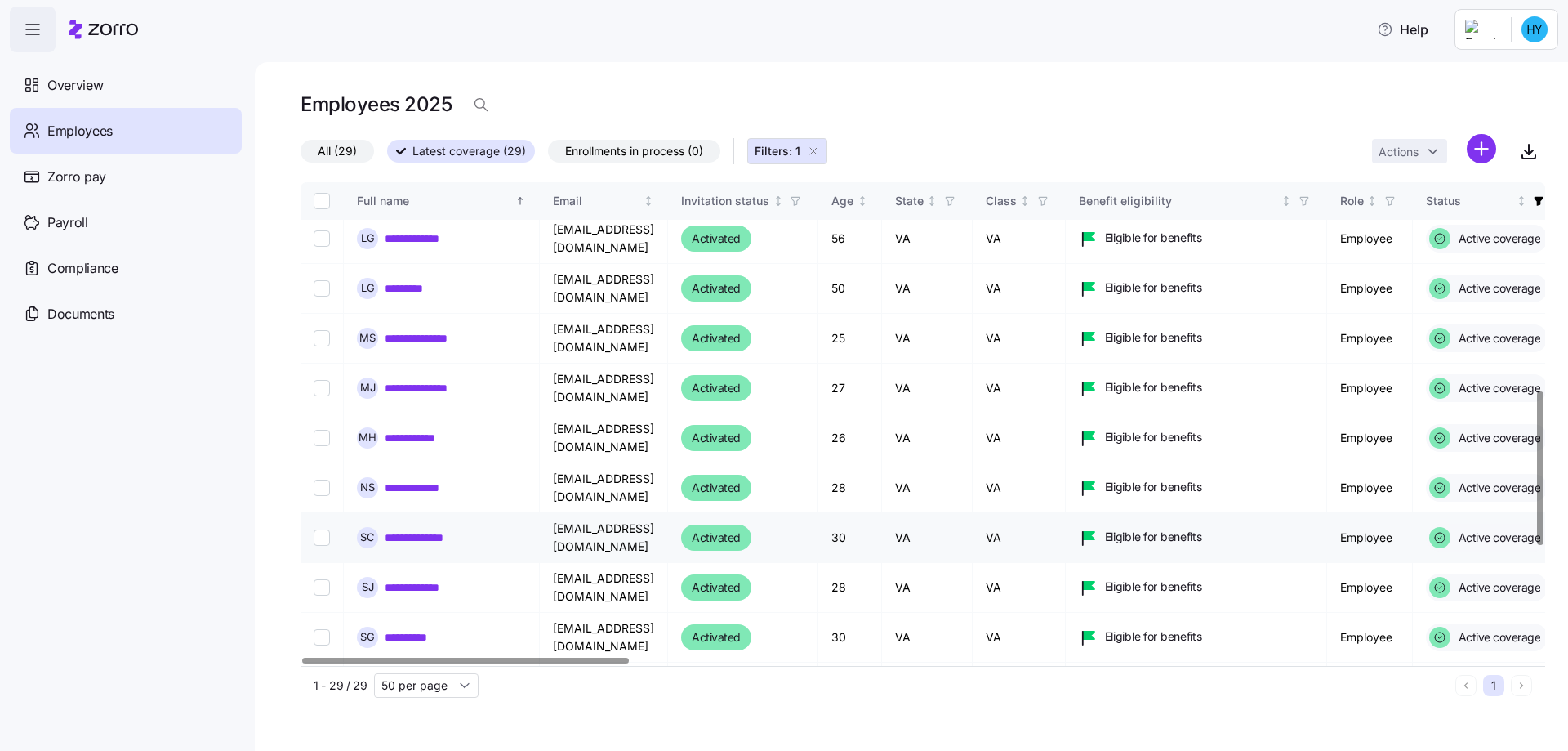
click at [457, 538] on link "**********" at bounding box center [427, 537] width 84 height 16
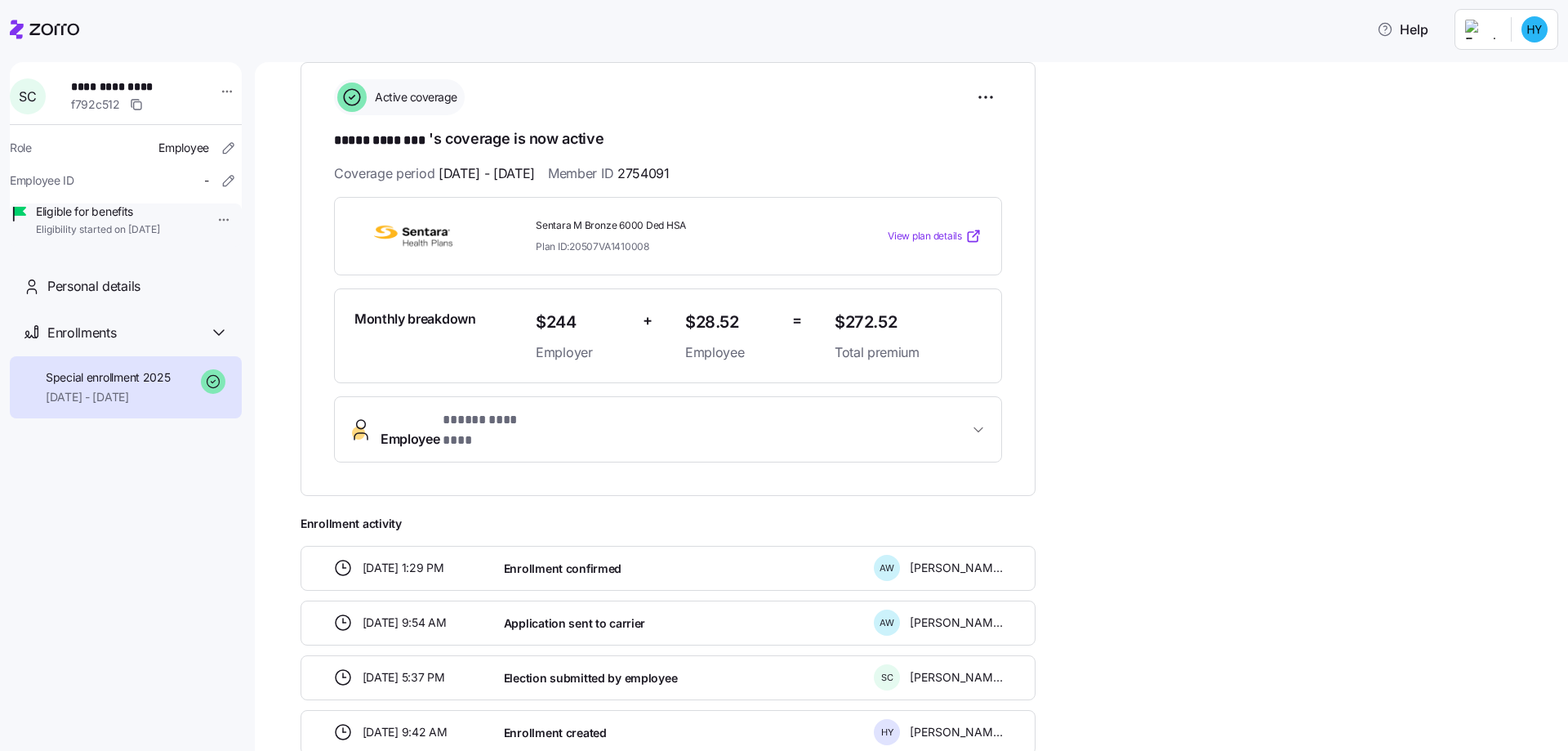
scroll to position [319, 0]
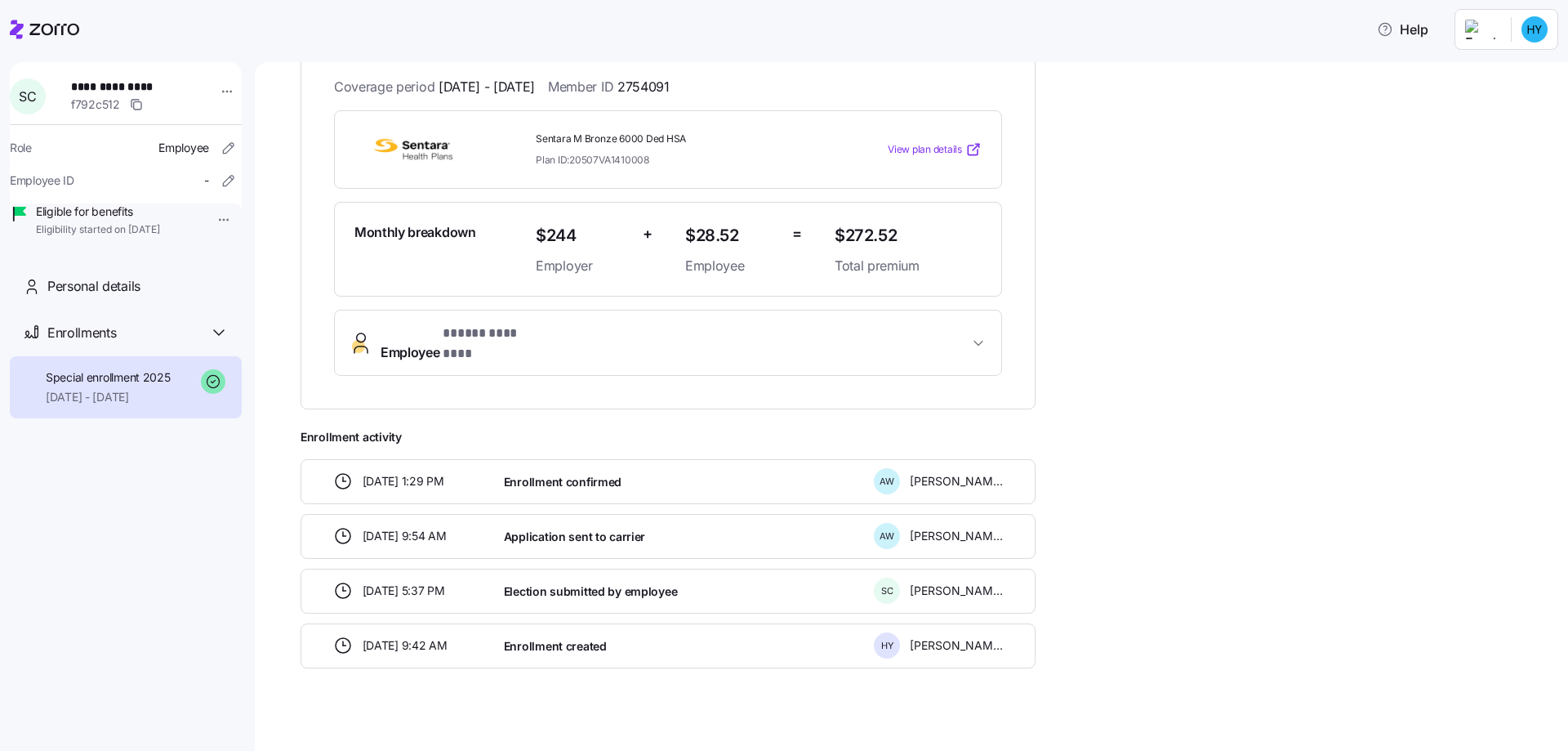
click at [542, 474] on span "Enrollment confirmed" at bounding box center [563, 482] width 118 height 16
click at [497, 465] on div "Enrollment confirmed" at bounding box center [682, 481] width 370 height 33
click at [421, 473] on span "[DATE] 1:29 PM" at bounding box center [404, 481] width 82 height 16
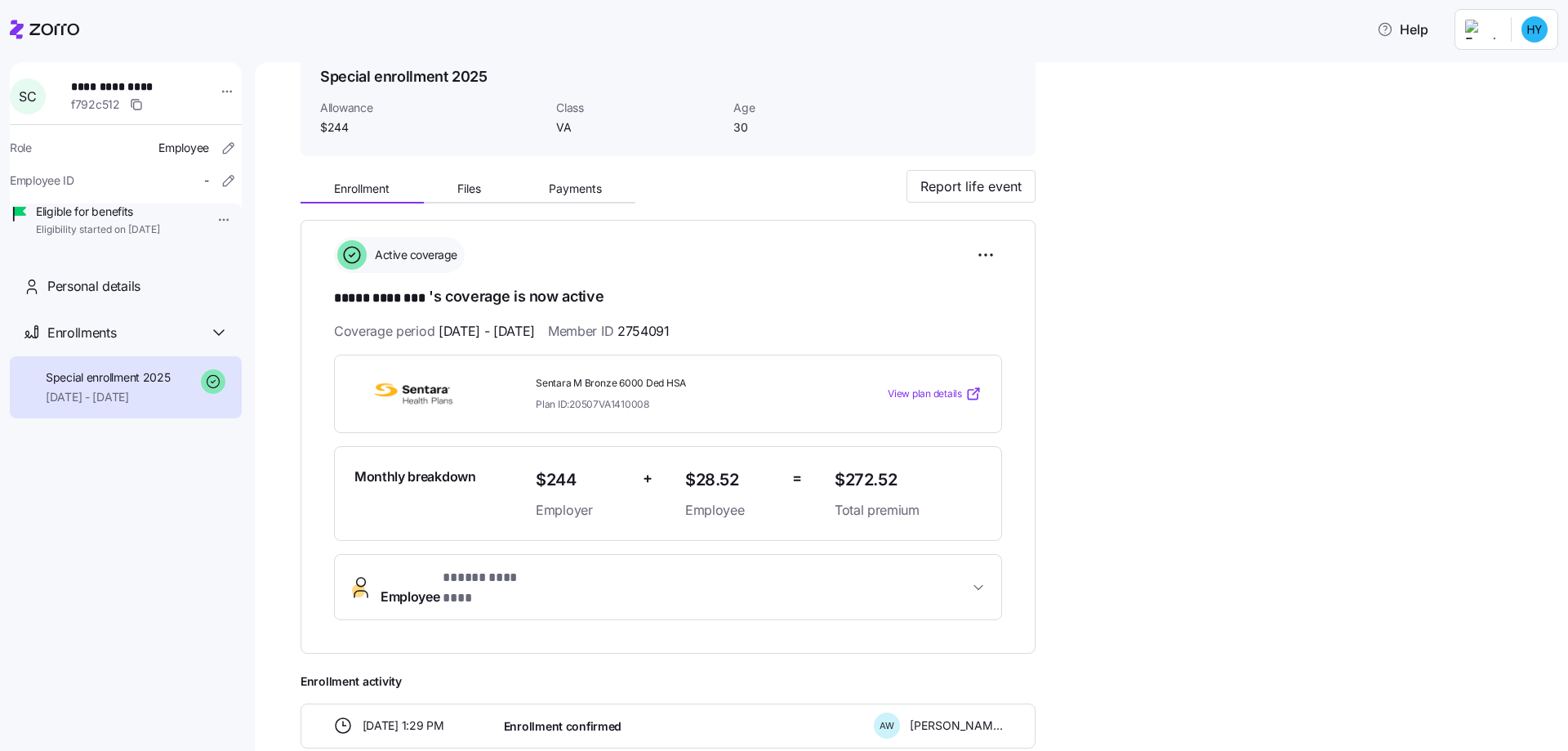
scroll to position [74, 0]
click at [978, 252] on html "**********" at bounding box center [784, 370] width 1568 height 741
click at [1099, 408] on html "**********" at bounding box center [784, 370] width 1568 height 741
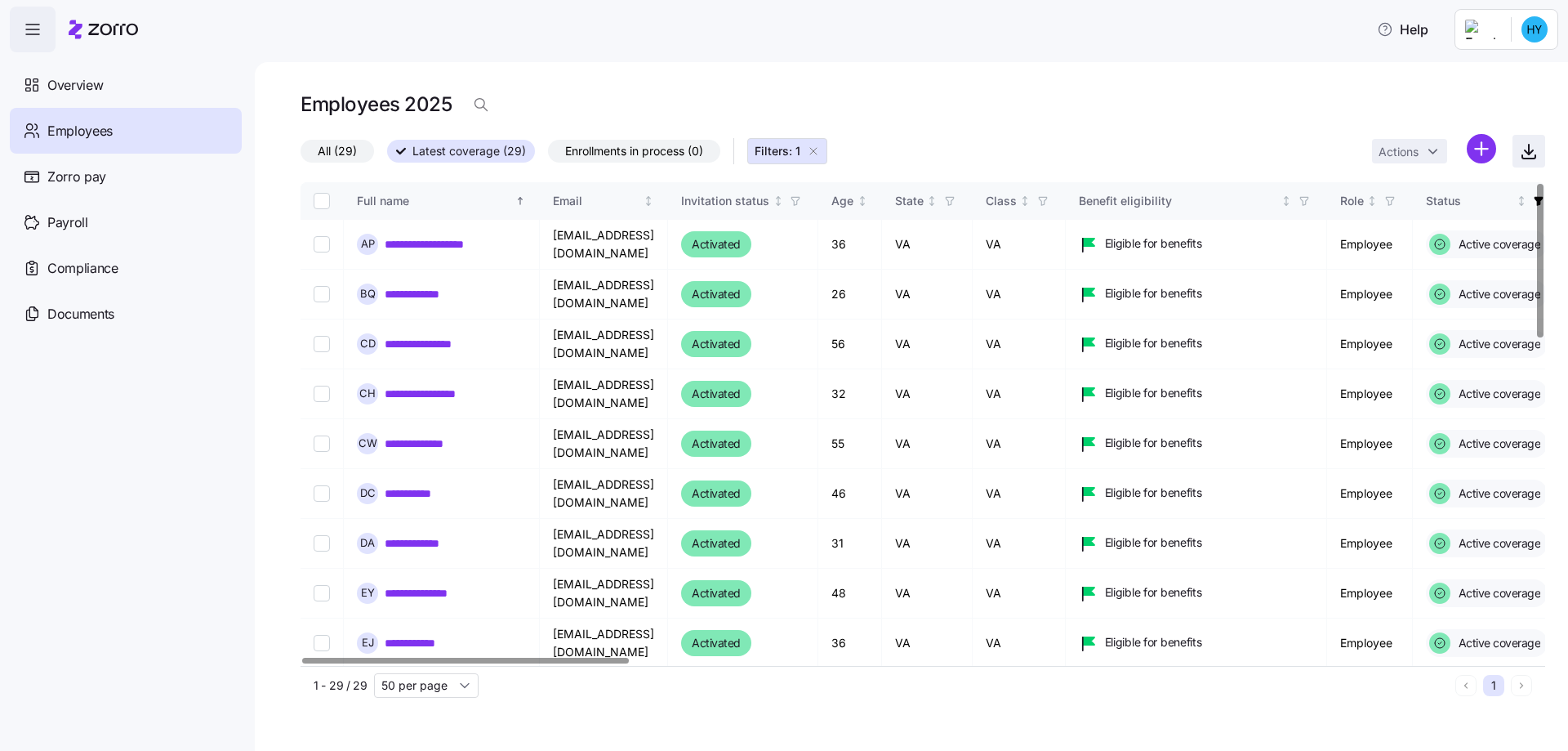
click at [1527, 151] on icon "button" at bounding box center [1529, 151] width 20 height 20
click at [56, 75] on span "Overview" at bounding box center [75, 85] width 56 height 20
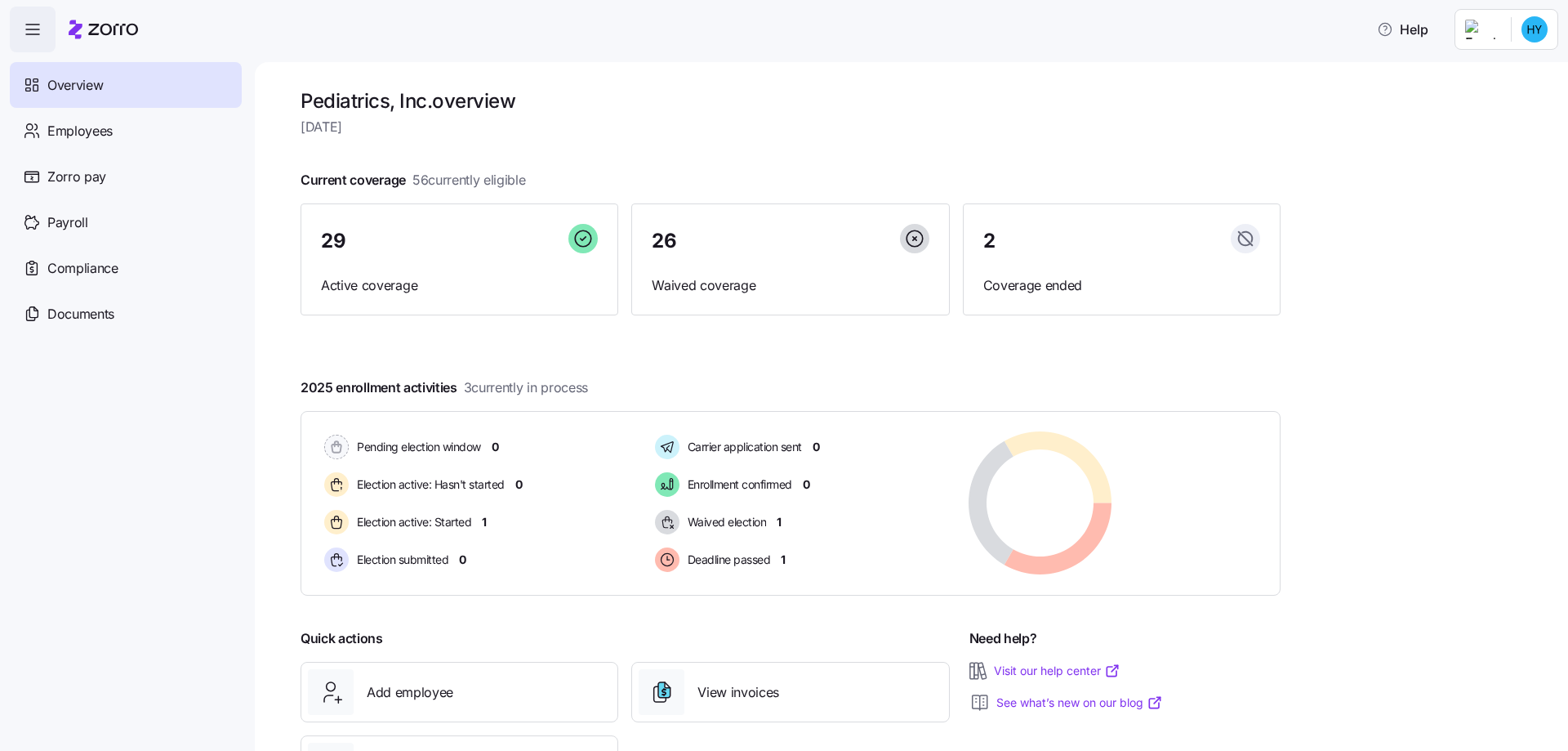
click at [1318, 382] on div "Pediatrics, Inc. overview [DATE] Current coverage 56 currently eligible 29 Acti…" at bounding box center [911, 406] width 1313 height 689
click at [1372, 366] on div "Pediatrics, Inc. overview [DATE] Current coverage 56 currently eligible 29 Acti…" at bounding box center [911, 406] width 1313 height 689
